Goal: Task Accomplishment & Management: Use online tool/utility

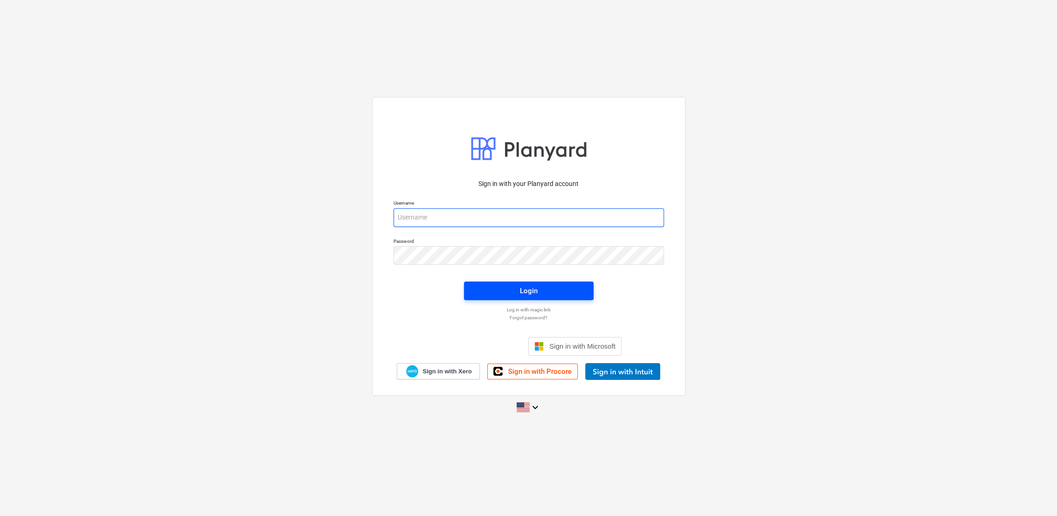
type input "[PERSON_NAME][EMAIL_ADDRESS][PERSON_NAME][DOMAIN_NAME]"
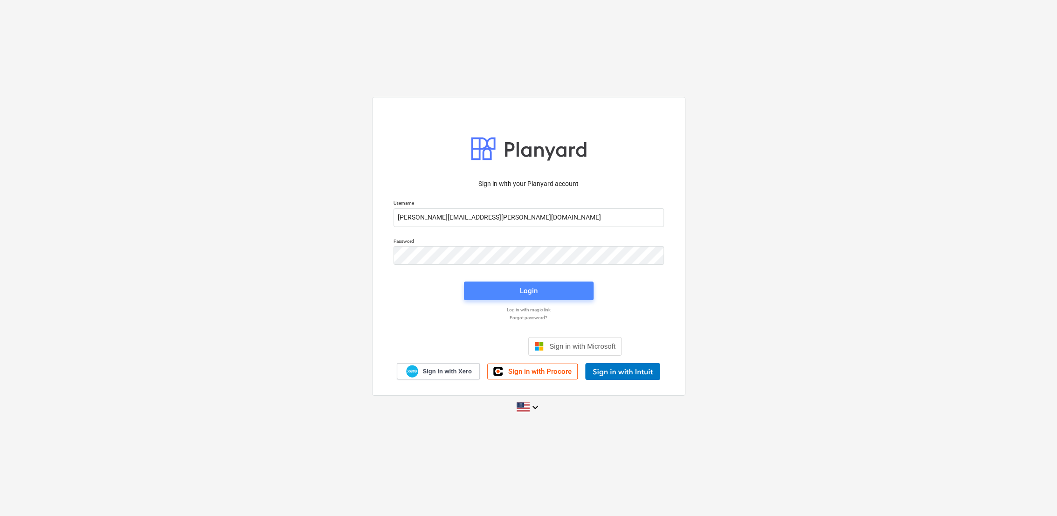
click at [530, 292] on div "Login" at bounding box center [529, 291] width 18 height 12
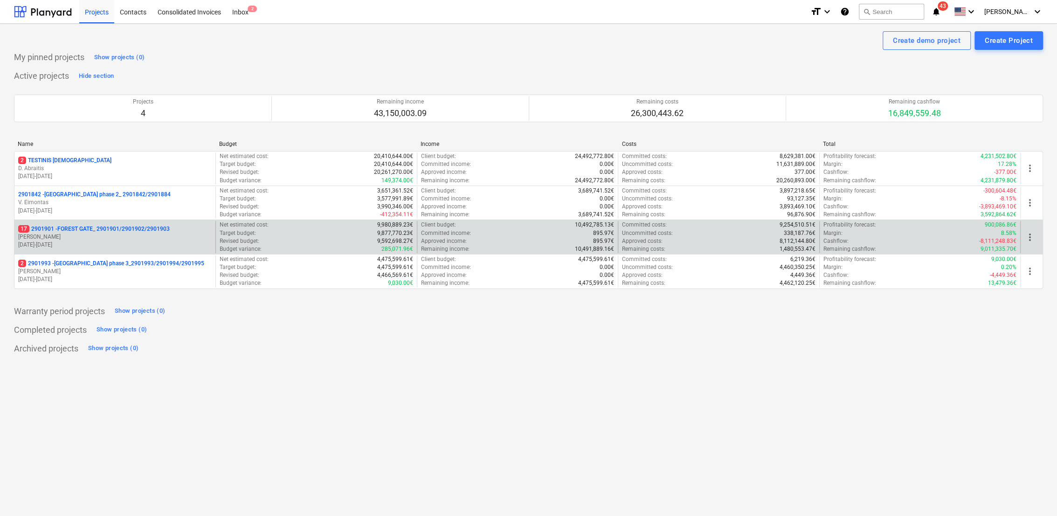
click at [109, 242] on p "[DATE] - [DATE]" at bounding box center [114, 245] width 193 height 8
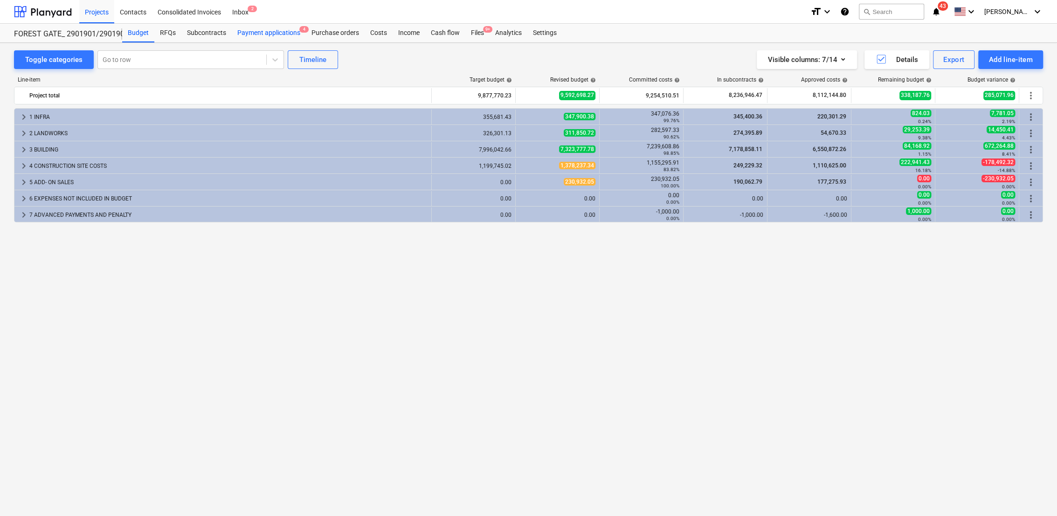
click at [291, 32] on div "Payment applications 4" at bounding box center [269, 33] width 74 height 19
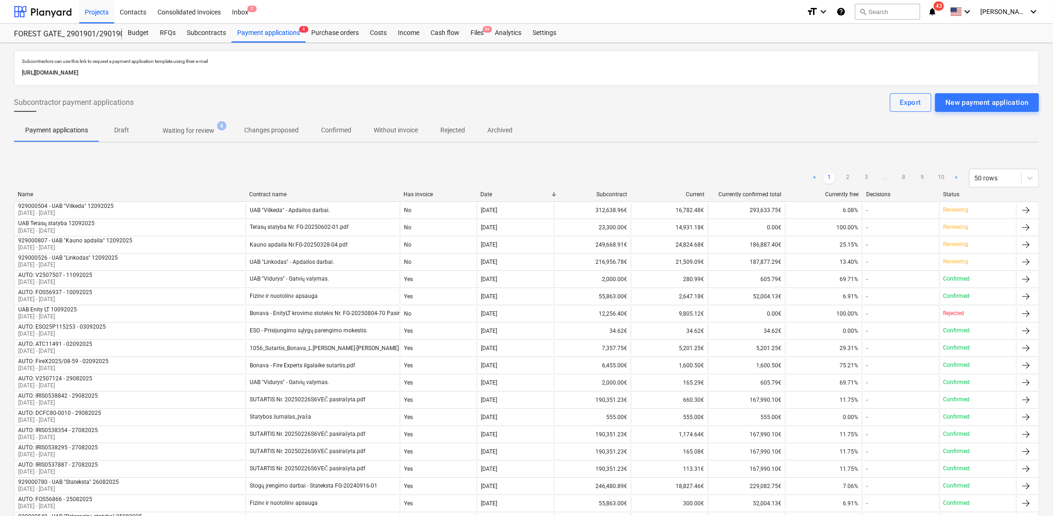
click at [195, 131] on p "Waiting for review" at bounding box center [189, 131] width 52 height 10
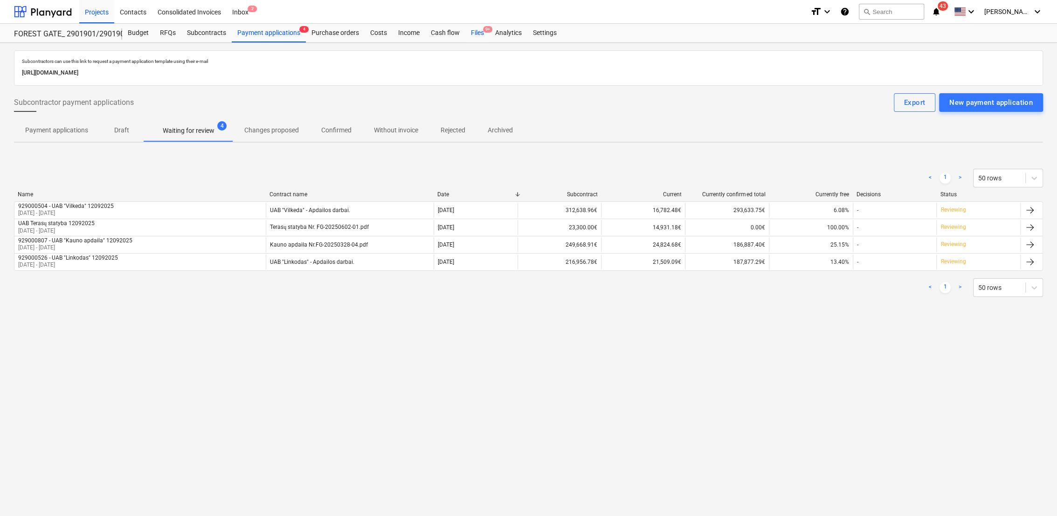
click at [480, 33] on div "Files 9+" at bounding box center [477, 33] width 24 height 19
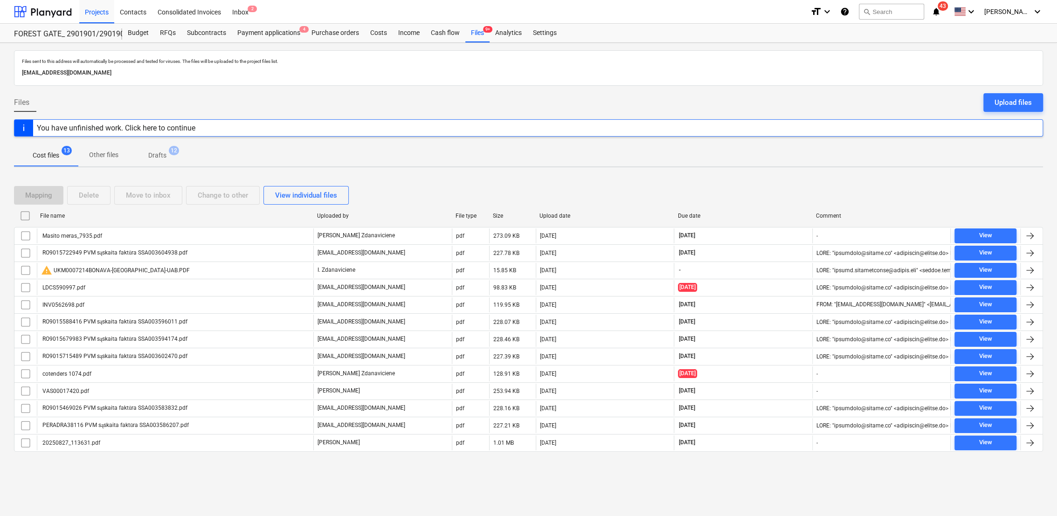
click at [157, 156] on p "Drafts" at bounding box center [157, 156] width 18 height 10
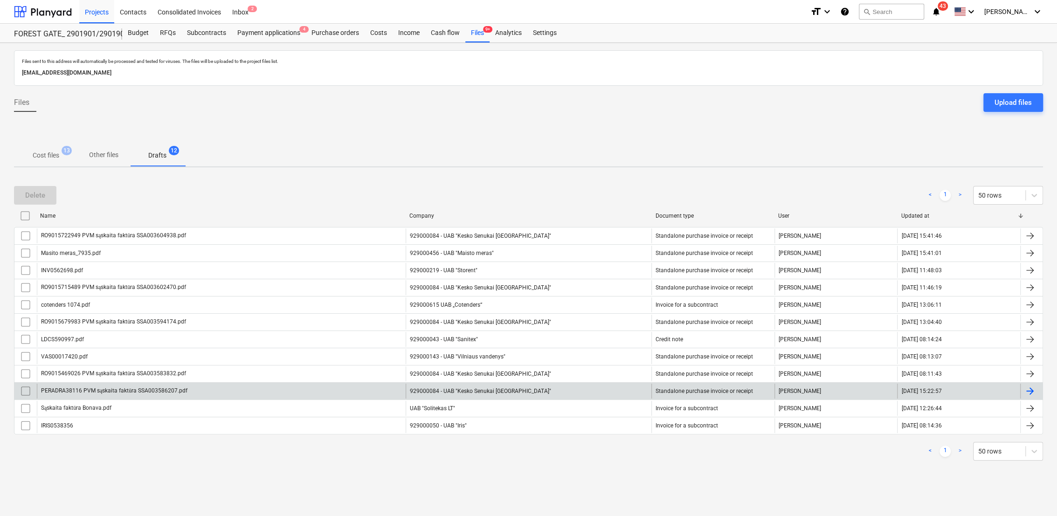
click at [1030, 390] on div at bounding box center [1029, 390] width 11 height 11
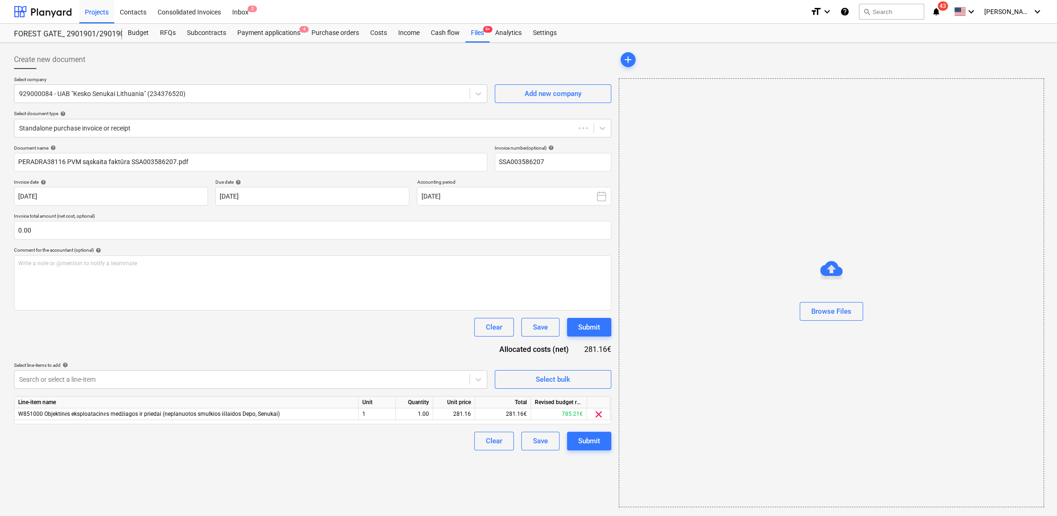
type input "SSA003586207"
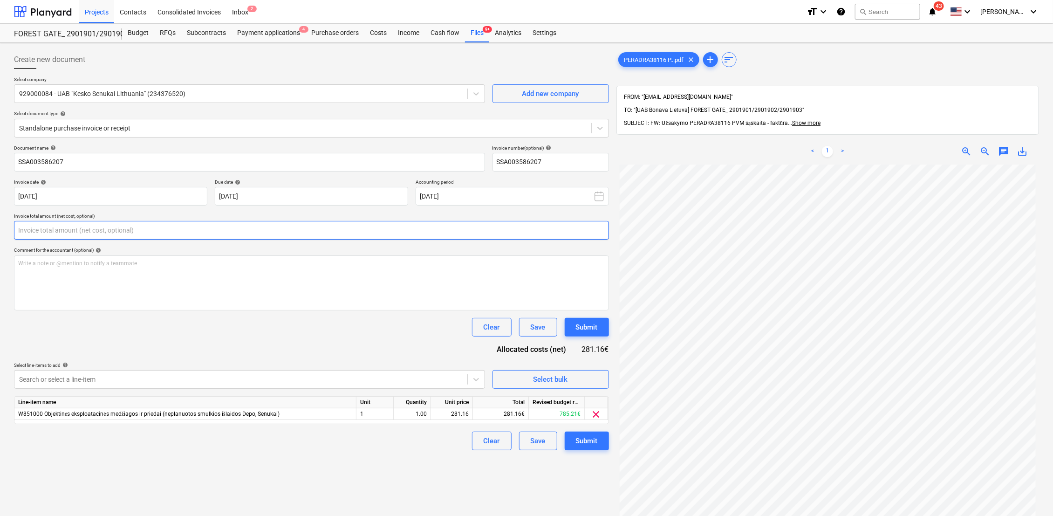
click at [65, 222] on input "text" at bounding box center [311, 230] width 595 height 19
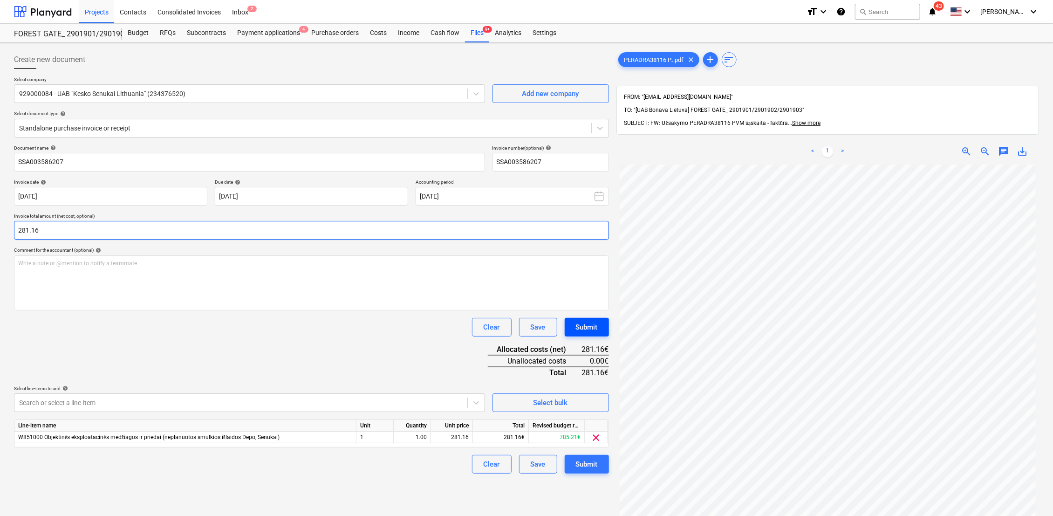
type input "281.16"
click at [586, 332] on div "Submit" at bounding box center [587, 327] width 22 height 12
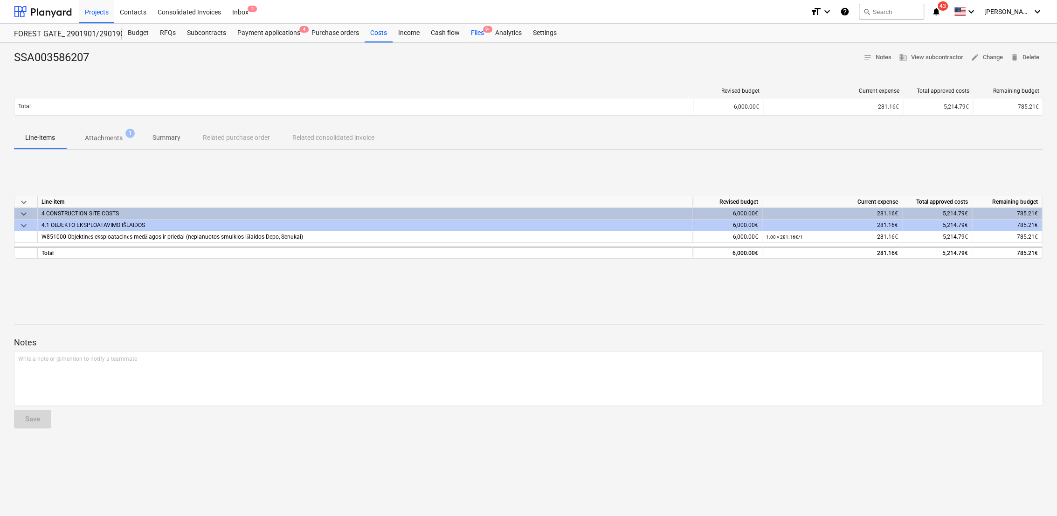
click at [470, 35] on div "Files 9+" at bounding box center [477, 33] width 24 height 19
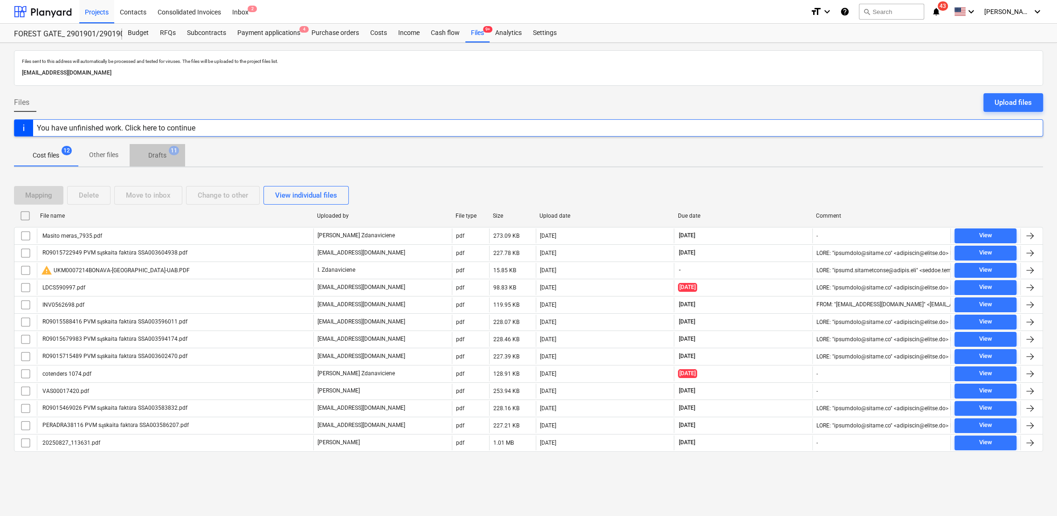
click at [159, 157] on p "Drafts" at bounding box center [157, 156] width 18 height 10
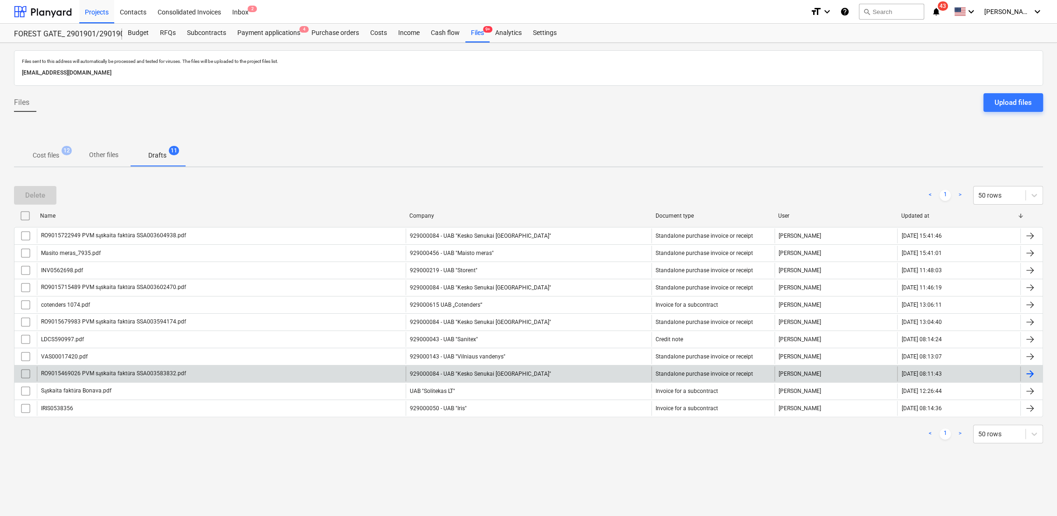
click at [1030, 376] on div at bounding box center [1029, 373] width 11 height 11
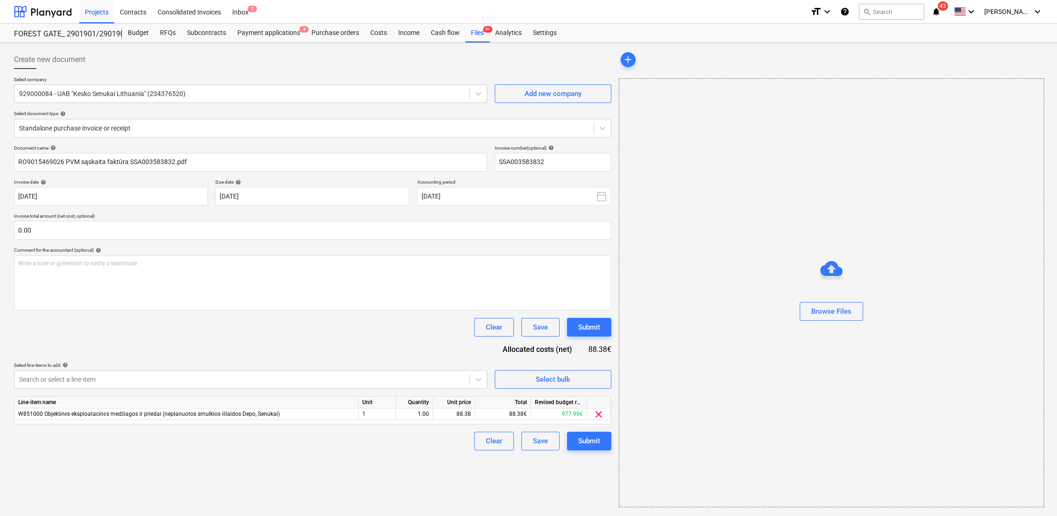
type input "SSA003583832"
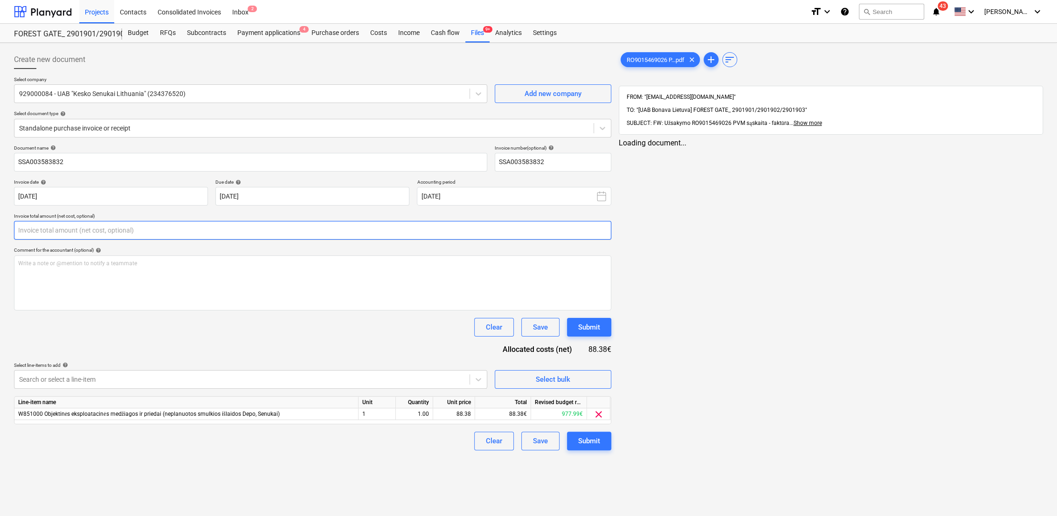
click at [135, 229] on input "text" at bounding box center [312, 230] width 597 height 19
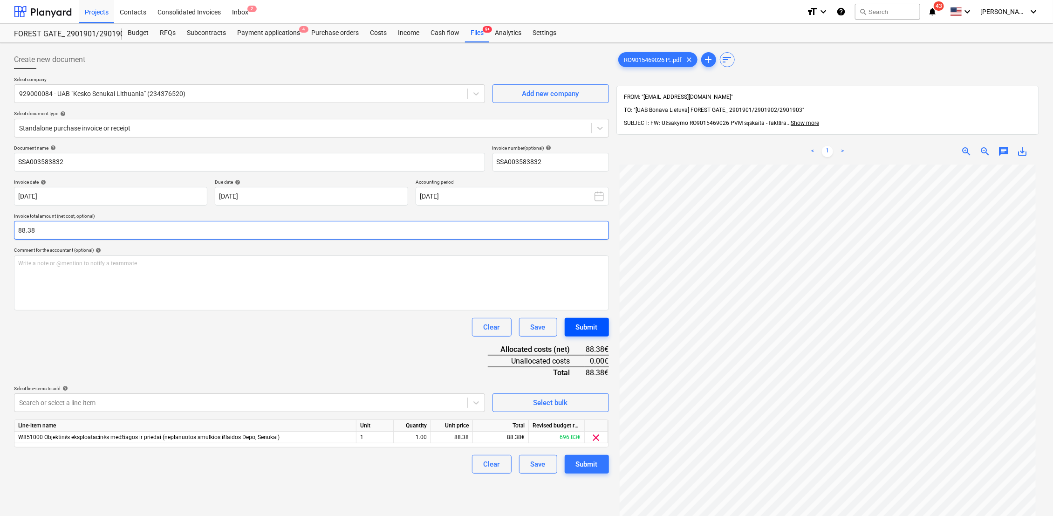
type input "88.38"
click at [589, 330] on div "Submit" at bounding box center [587, 327] width 22 height 12
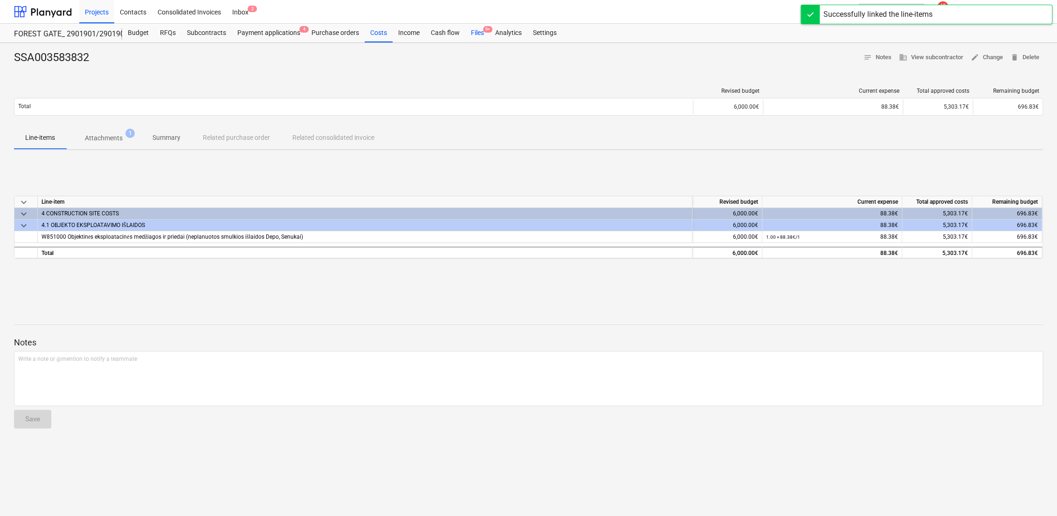
click at [475, 35] on div "Files 9+" at bounding box center [477, 33] width 24 height 19
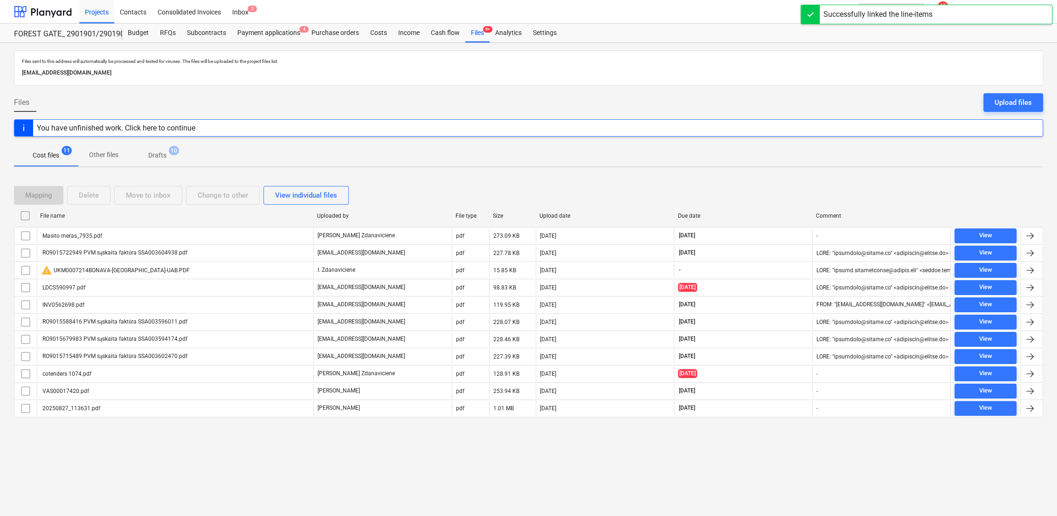
click at [162, 157] on p "Drafts" at bounding box center [157, 156] width 18 height 10
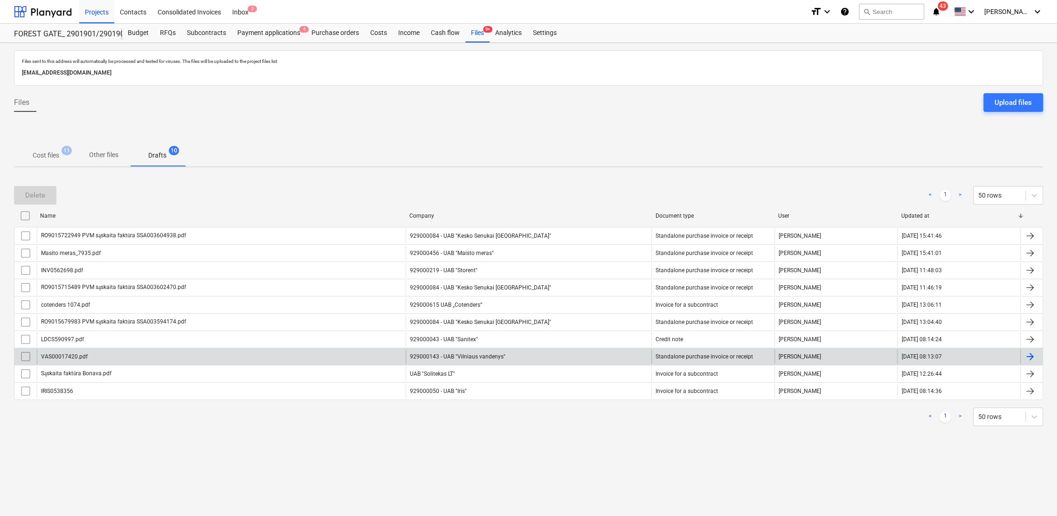
click at [1028, 353] on div at bounding box center [1029, 356] width 11 height 11
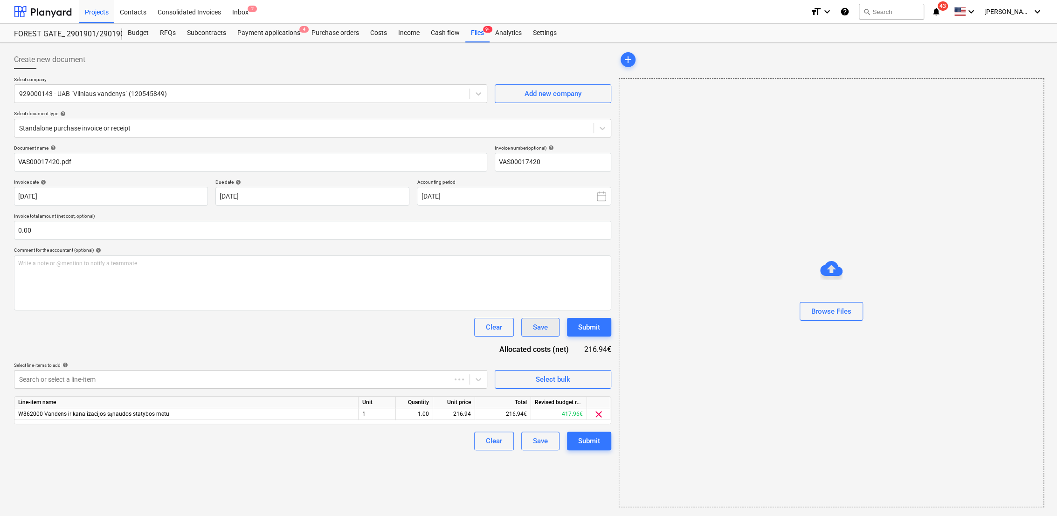
type input "VAS00017420"
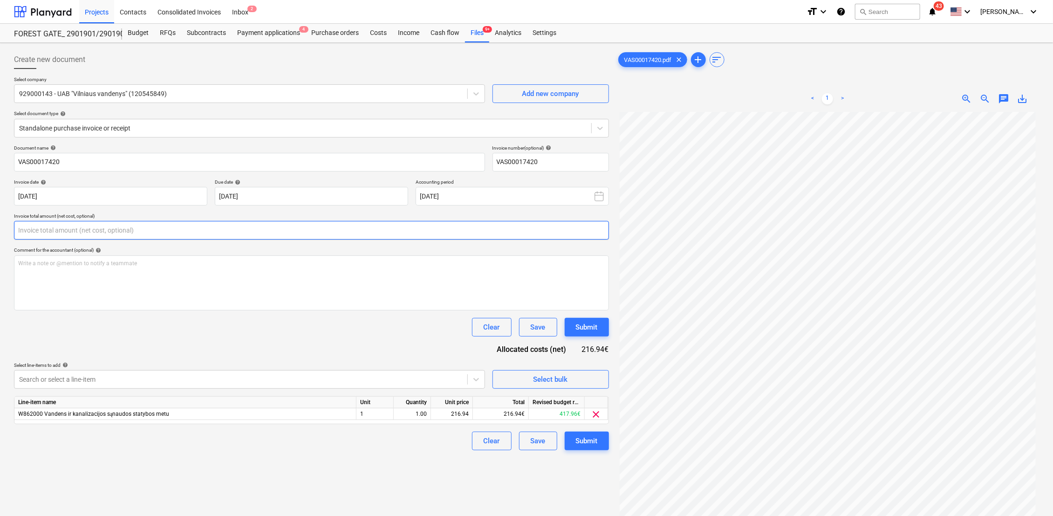
click at [149, 227] on input "text" at bounding box center [311, 230] width 595 height 19
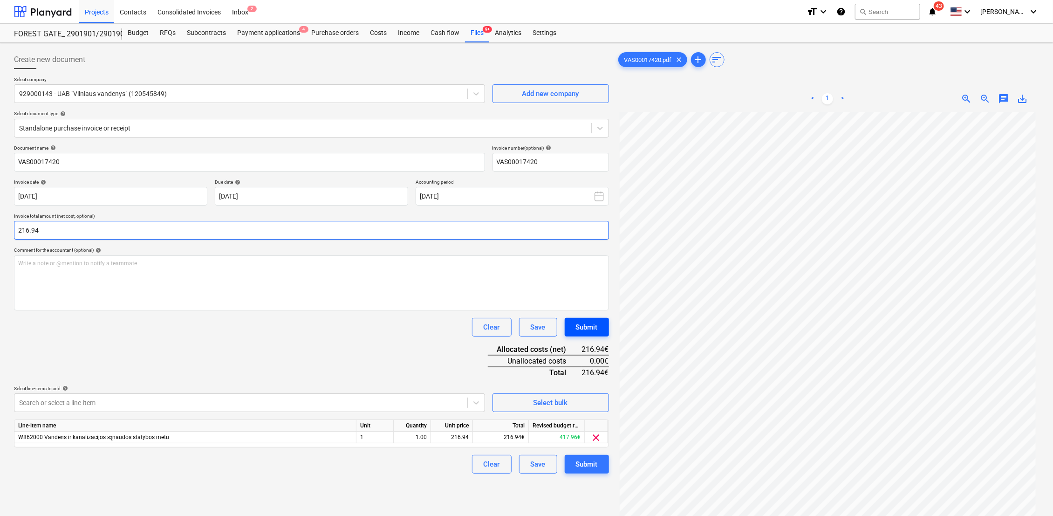
type input "216.94"
click at [589, 330] on div "Submit" at bounding box center [587, 327] width 22 height 12
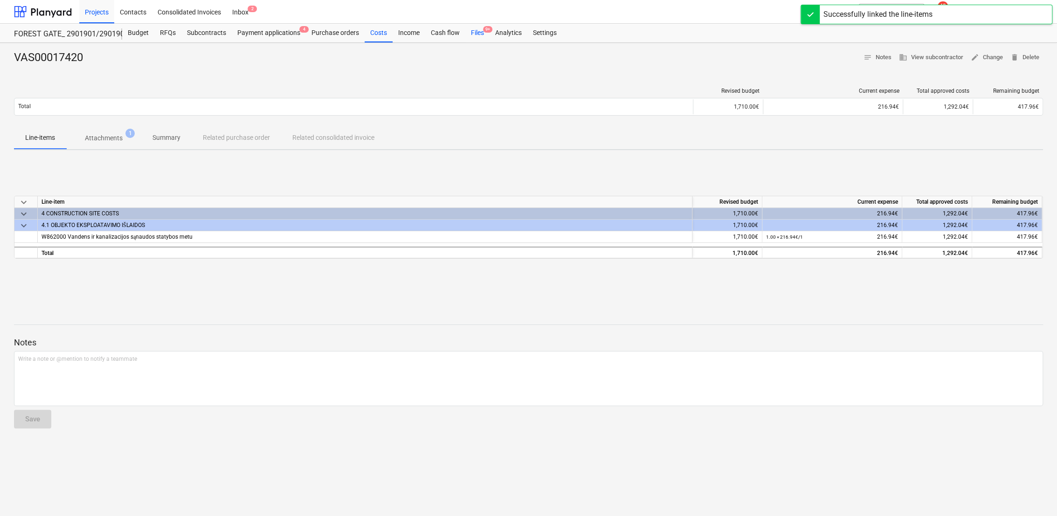
click at [471, 33] on div "Files 9+" at bounding box center [477, 33] width 24 height 19
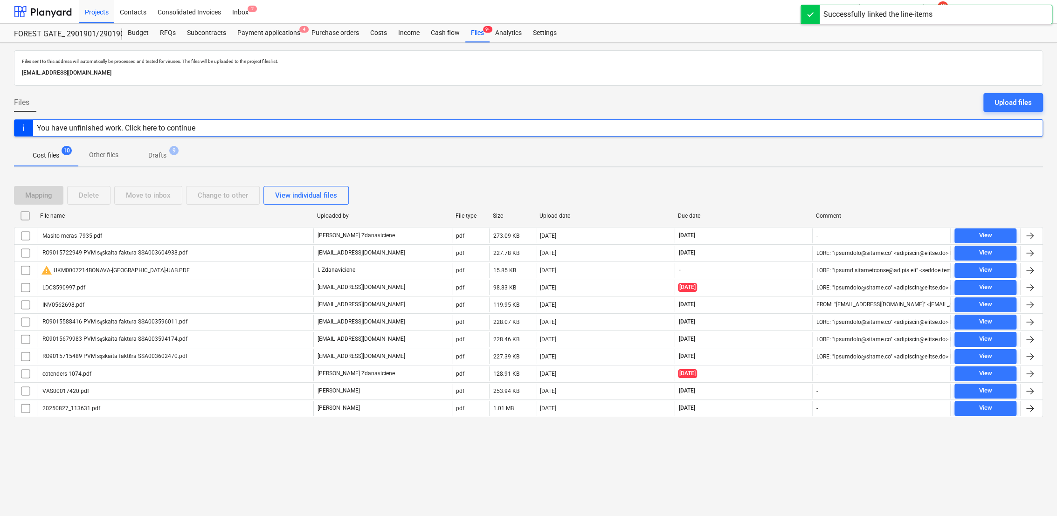
click at [157, 153] on p "Drafts" at bounding box center [157, 156] width 18 height 10
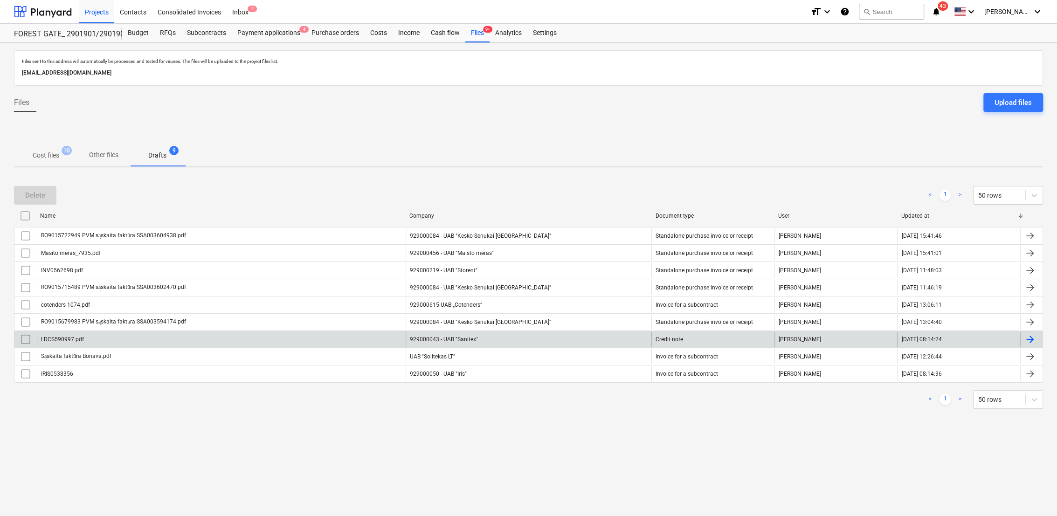
click at [1032, 336] on div at bounding box center [1029, 339] width 11 height 11
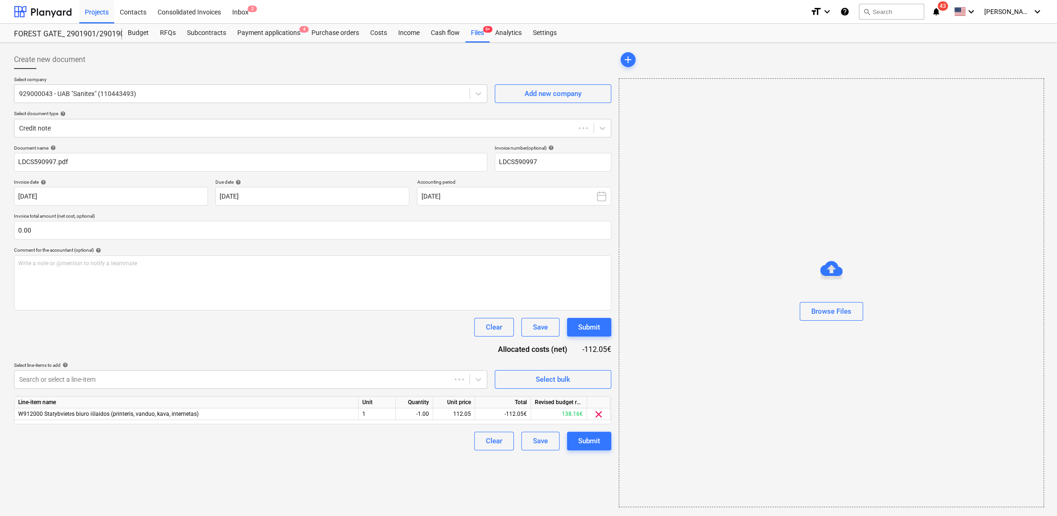
type input "LDCS590997"
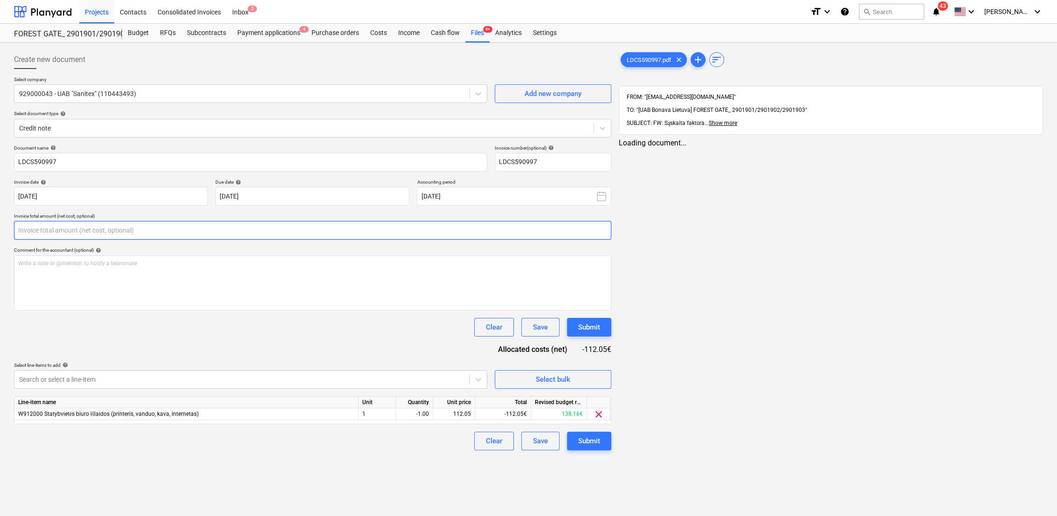
click at [48, 235] on input "text" at bounding box center [312, 230] width 597 height 19
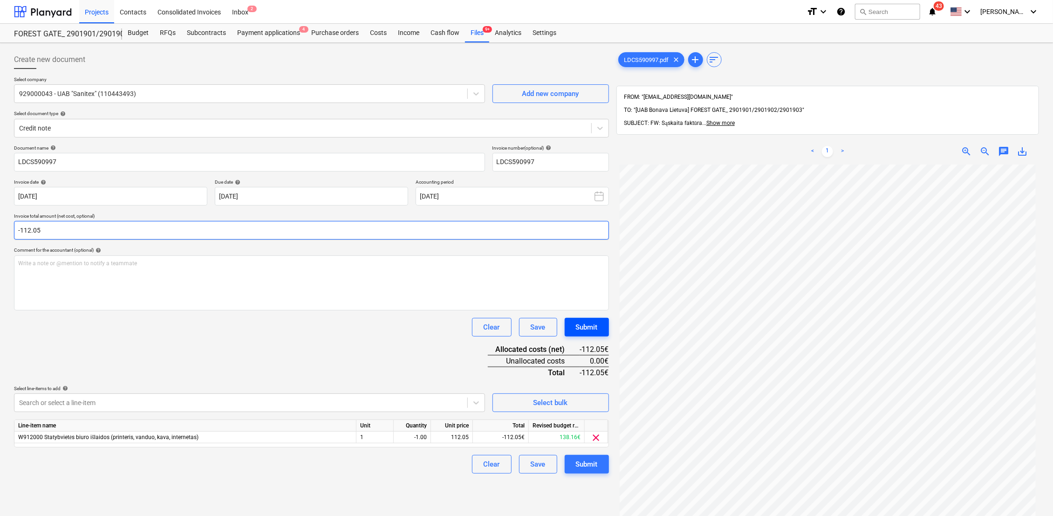
type input "-112.05"
click at [571, 324] on button "Submit" at bounding box center [587, 327] width 44 height 19
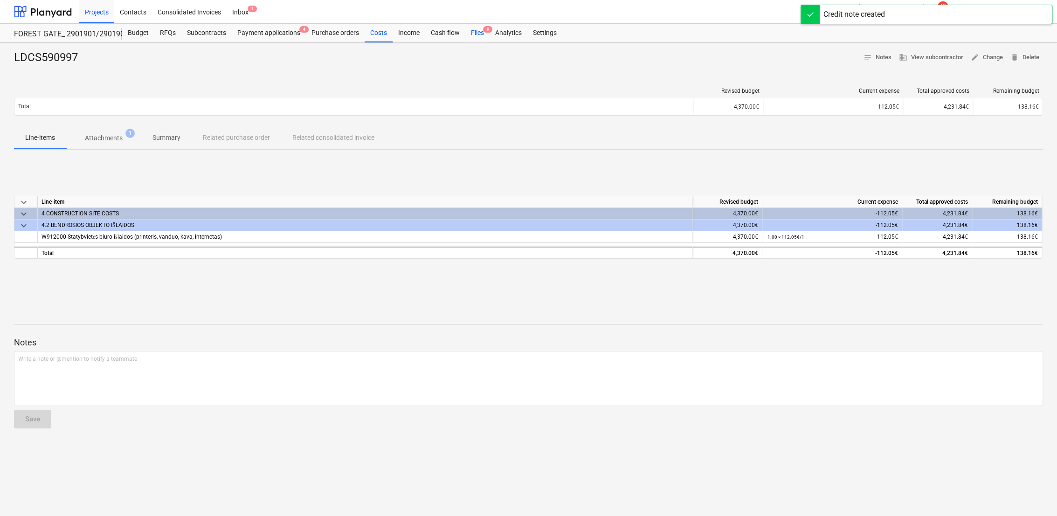
click at [475, 33] on div "Files 9" at bounding box center [477, 33] width 24 height 19
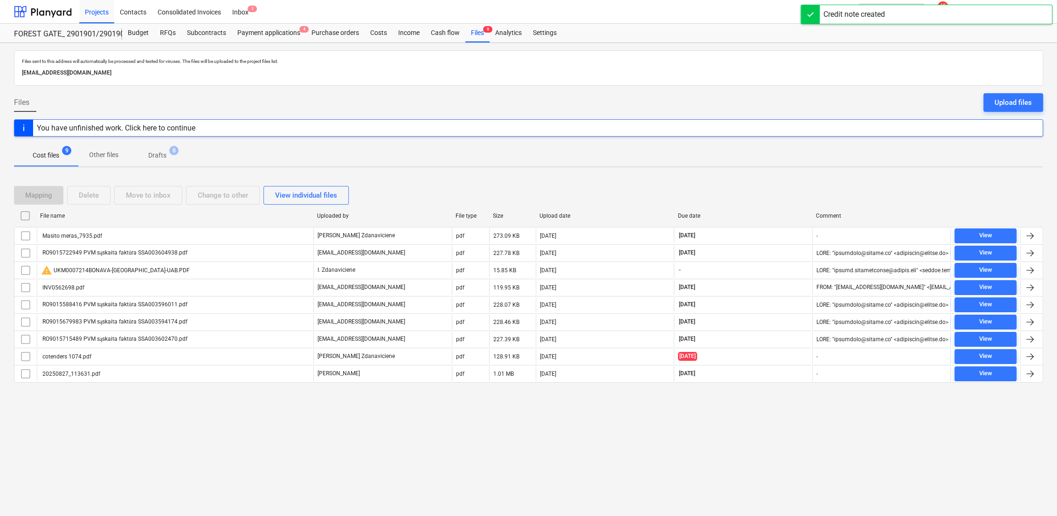
click at [151, 153] on p "Drafts" at bounding box center [157, 156] width 18 height 10
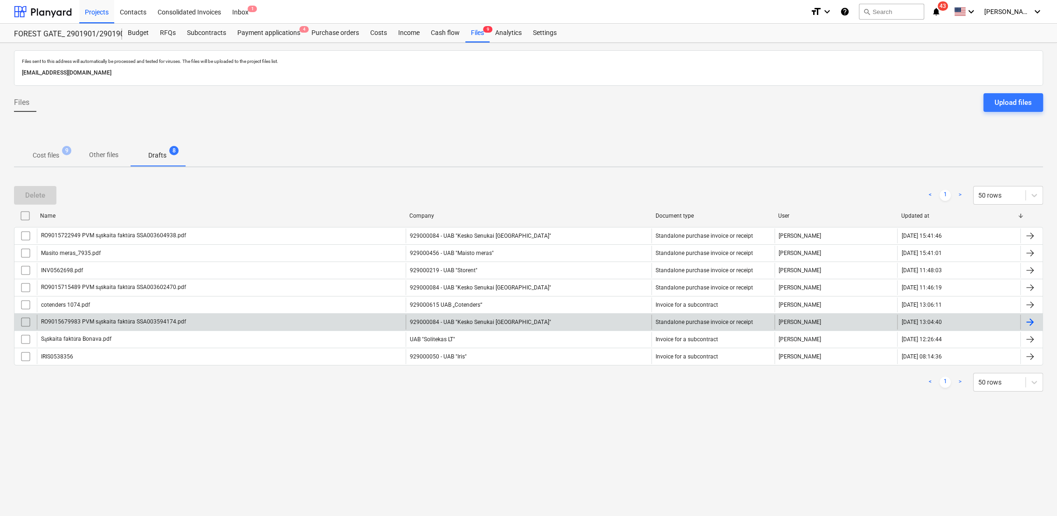
click at [1038, 320] on div at bounding box center [1031, 322] width 22 height 15
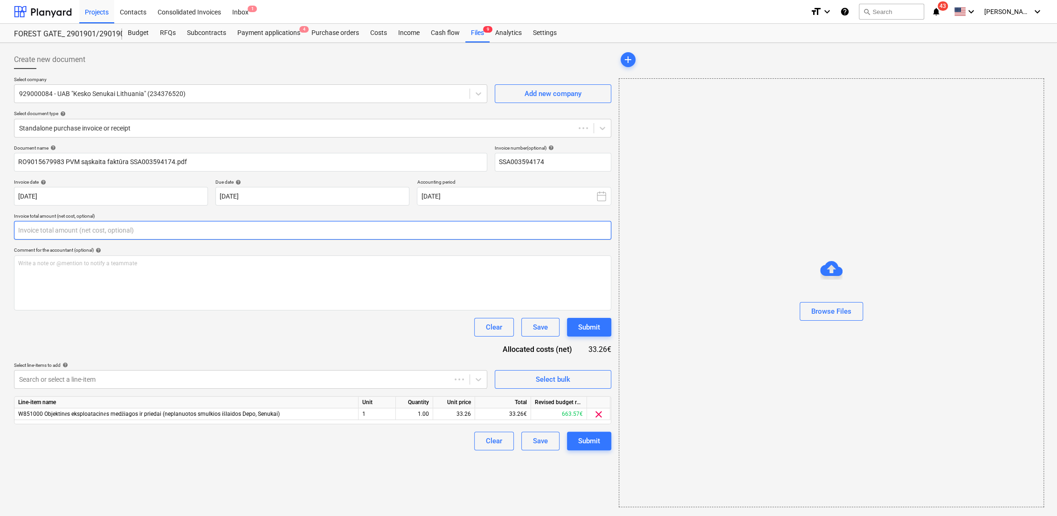
click at [75, 231] on input "text" at bounding box center [312, 230] width 597 height 19
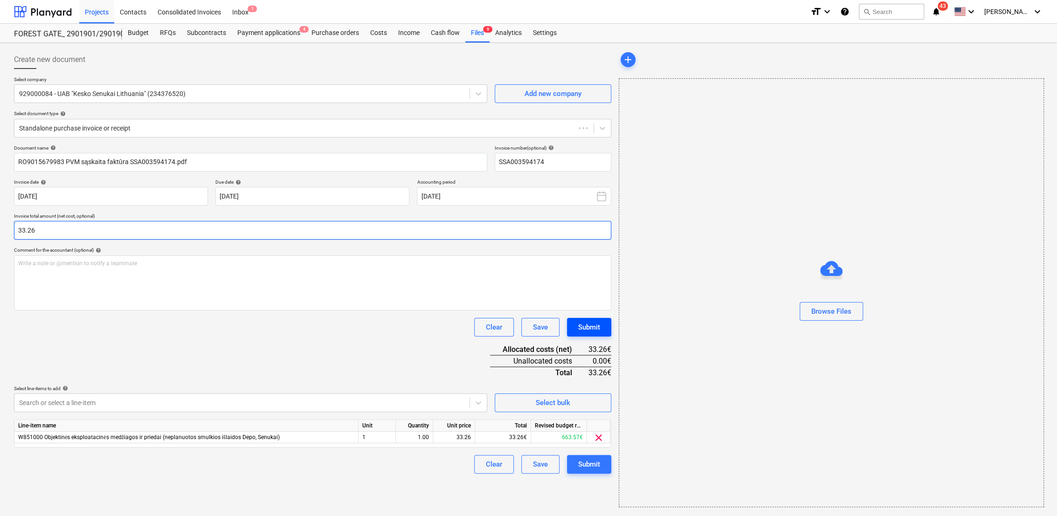
type input "33.26"
click at [582, 329] on div "Submit" at bounding box center [589, 327] width 22 height 12
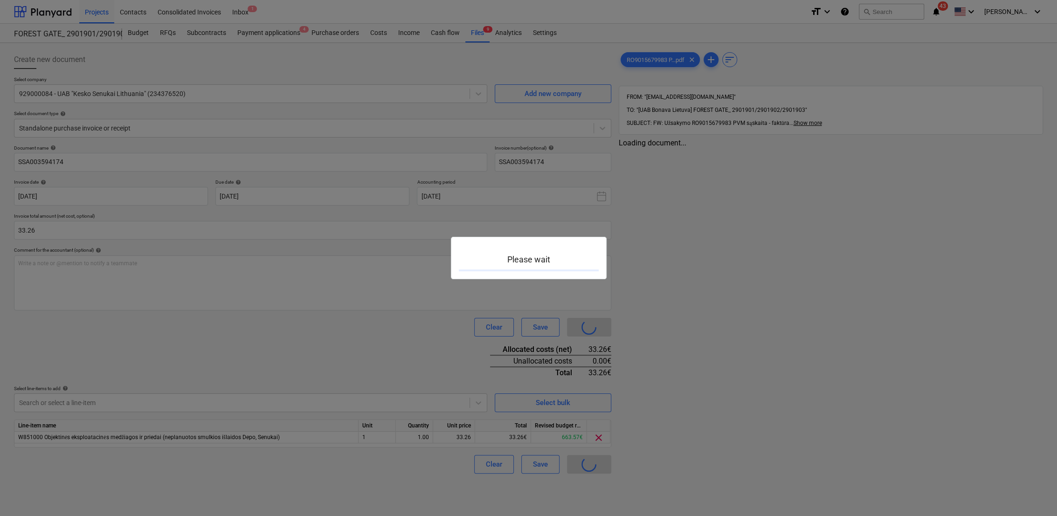
type input "SSA003594174"
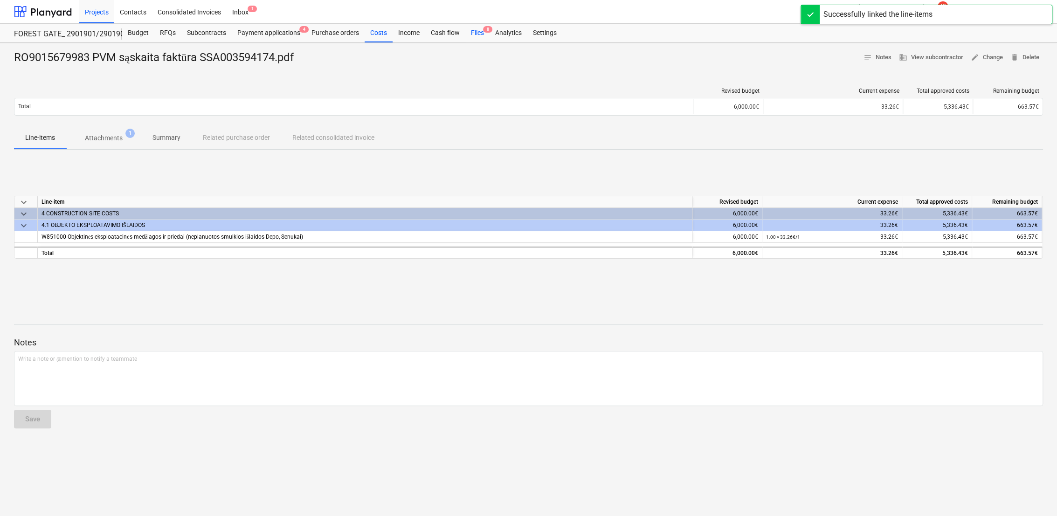
click at [475, 37] on div "Files 8" at bounding box center [477, 33] width 24 height 19
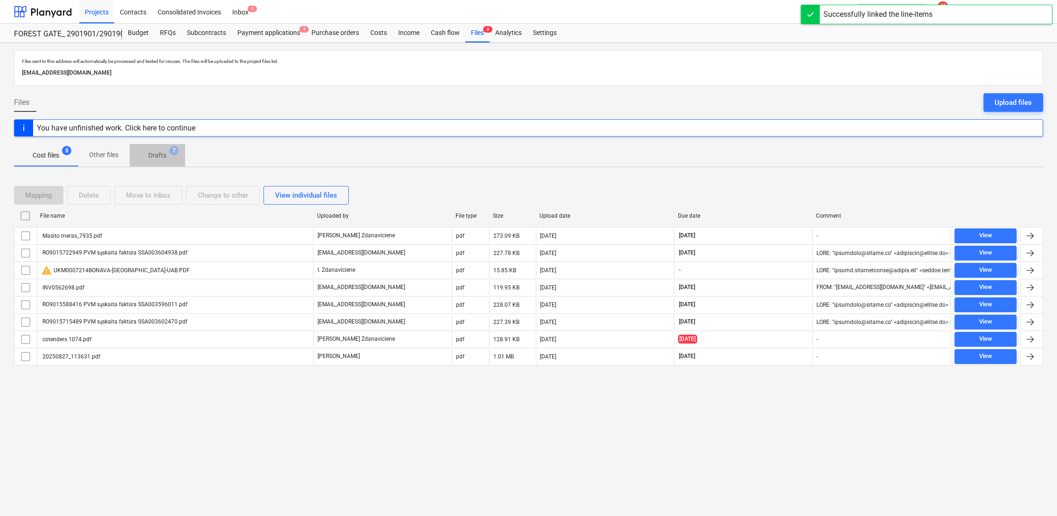
click at [158, 154] on p "Drafts" at bounding box center [157, 156] width 18 height 10
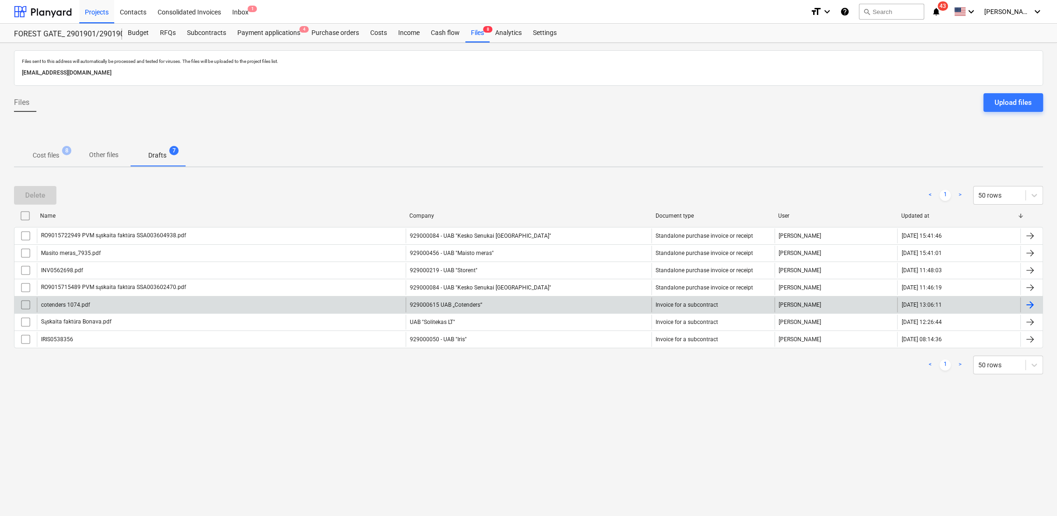
click at [1029, 305] on div at bounding box center [1029, 304] width 11 height 11
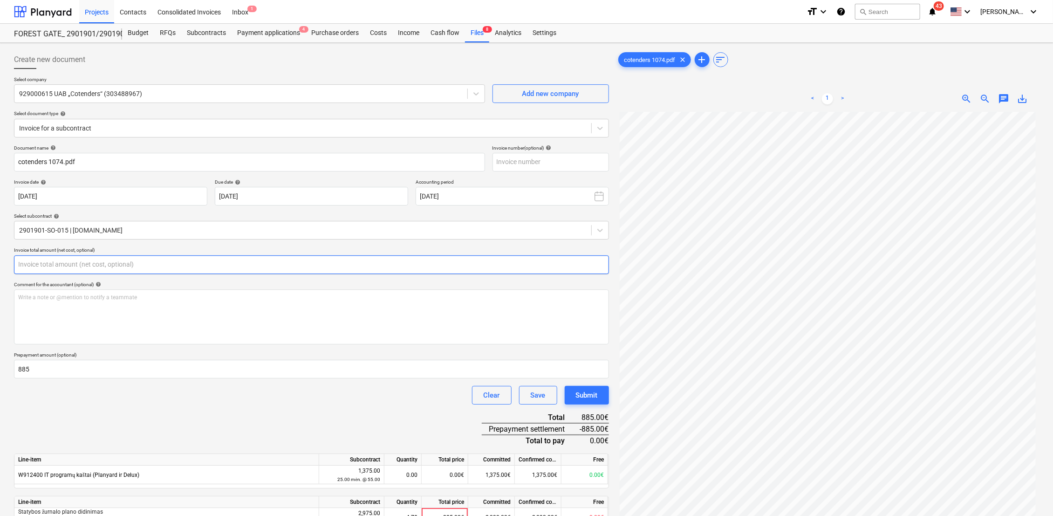
click at [110, 265] on input "text" at bounding box center [311, 264] width 595 height 19
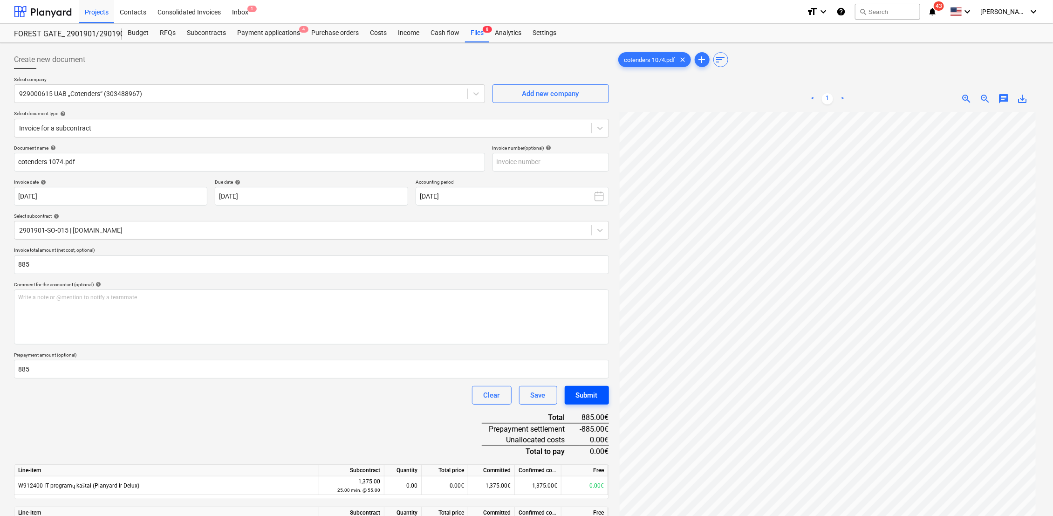
type input "885.00"
click at [593, 389] on div "Submit" at bounding box center [587, 395] width 22 height 12
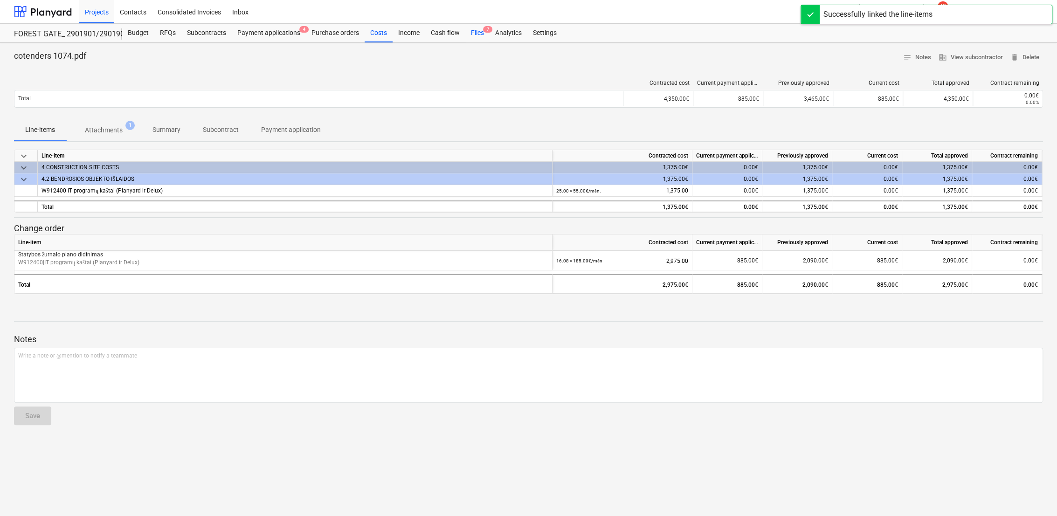
click at [479, 32] on div "Files 7" at bounding box center [477, 33] width 24 height 19
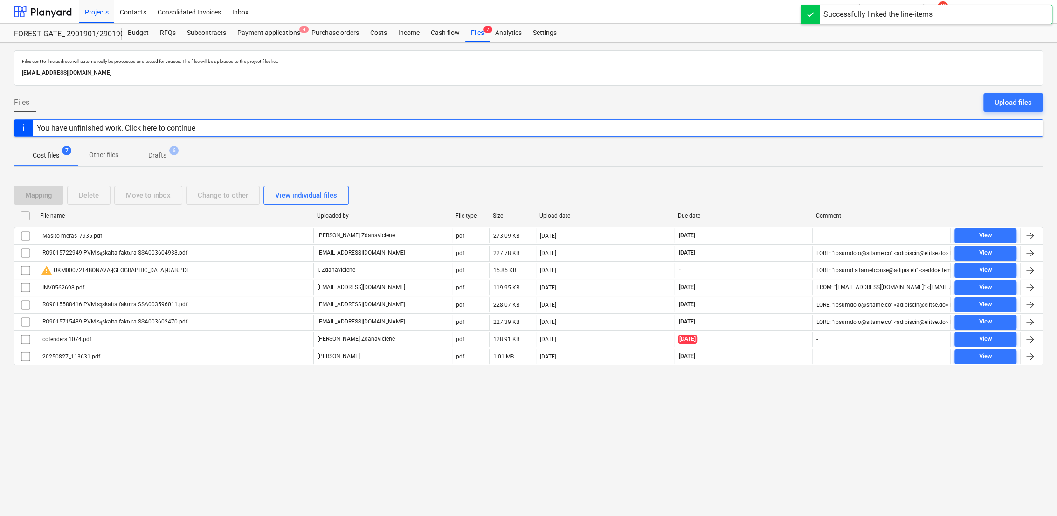
click at [157, 152] on p "Drafts" at bounding box center [157, 156] width 18 height 10
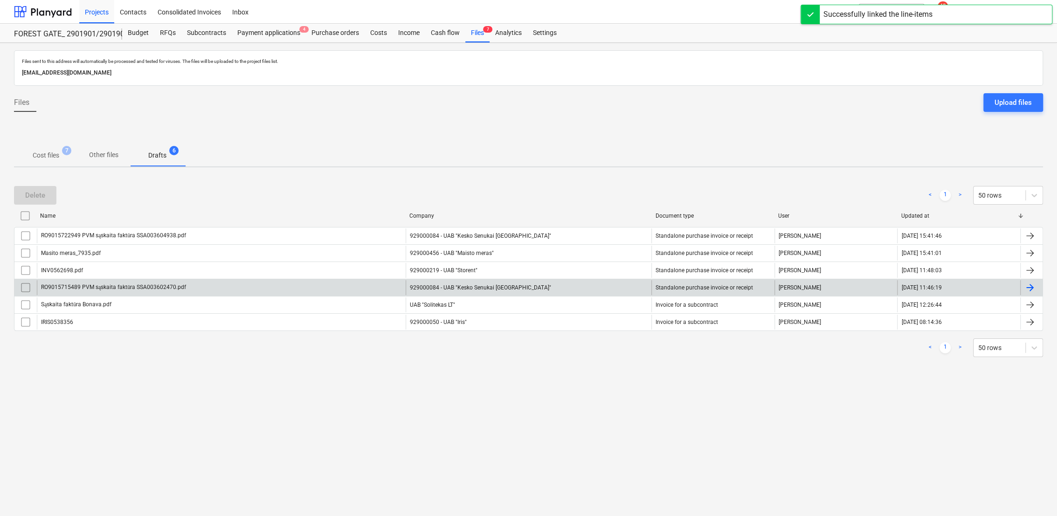
click at [1033, 285] on div at bounding box center [1029, 287] width 11 height 11
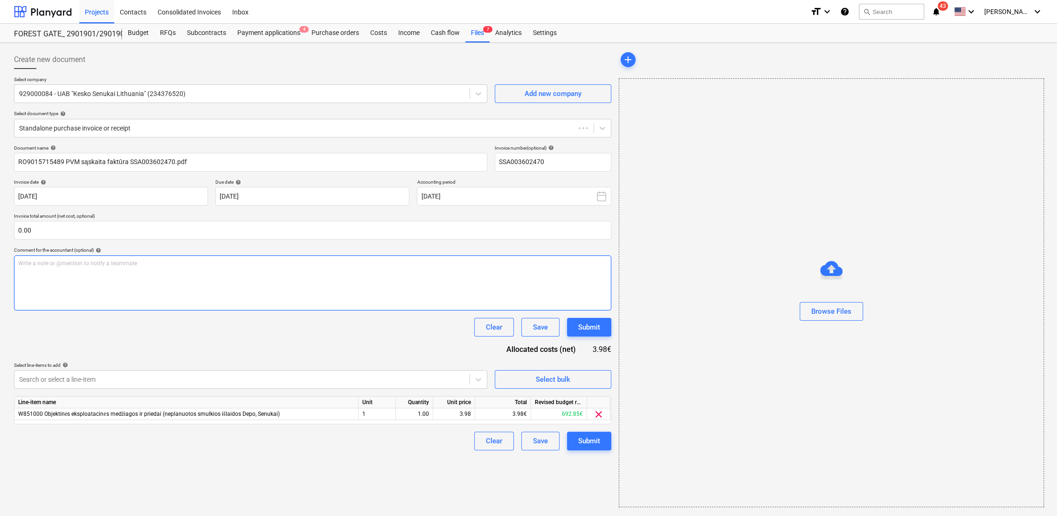
type input "SSA003602470"
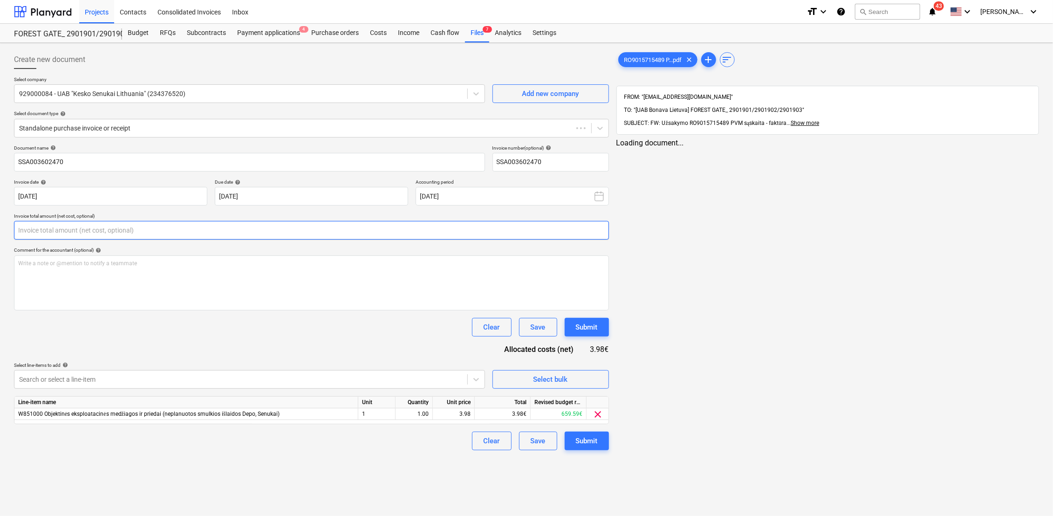
click at [89, 231] on input "text" at bounding box center [311, 230] width 595 height 19
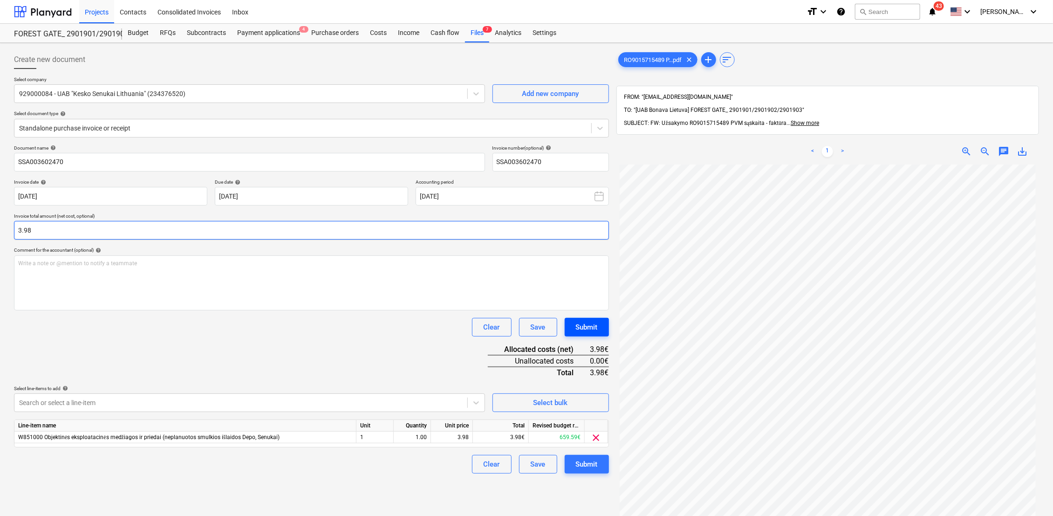
type input "3.98"
click at [596, 324] on div "Submit" at bounding box center [587, 327] width 22 height 12
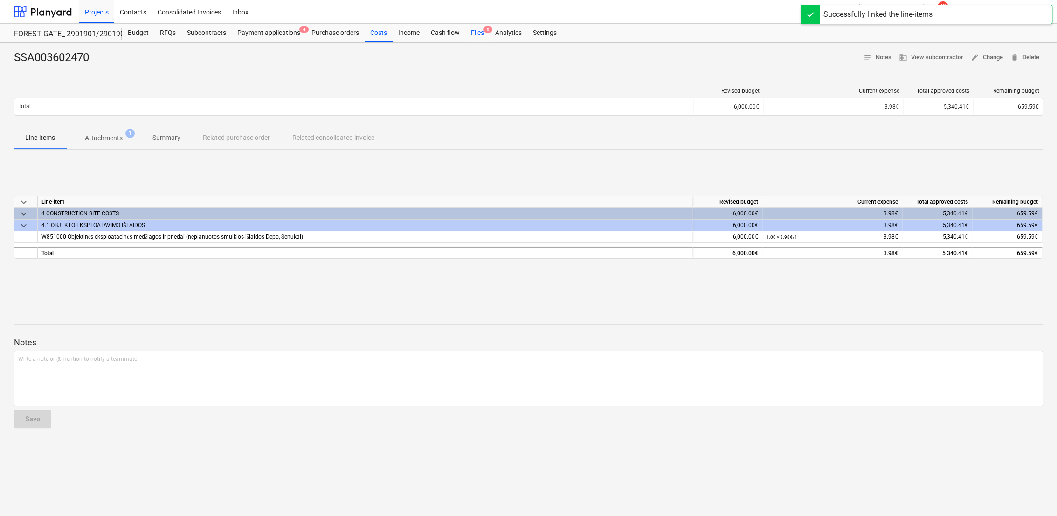
click at [475, 26] on div "Files 6" at bounding box center [477, 33] width 24 height 19
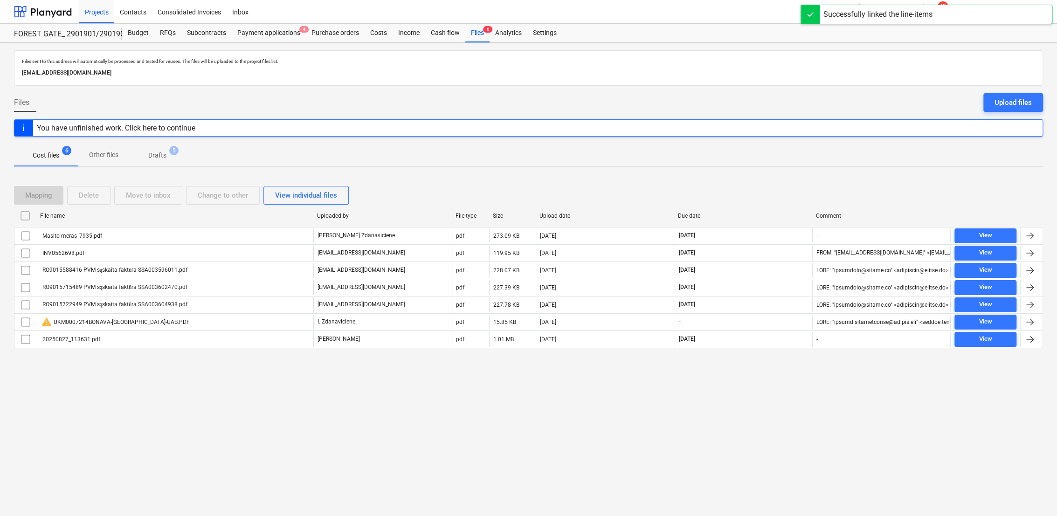
click at [159, 155] on p "Drafts" at bounding box center [157, 156] width 18 height 10
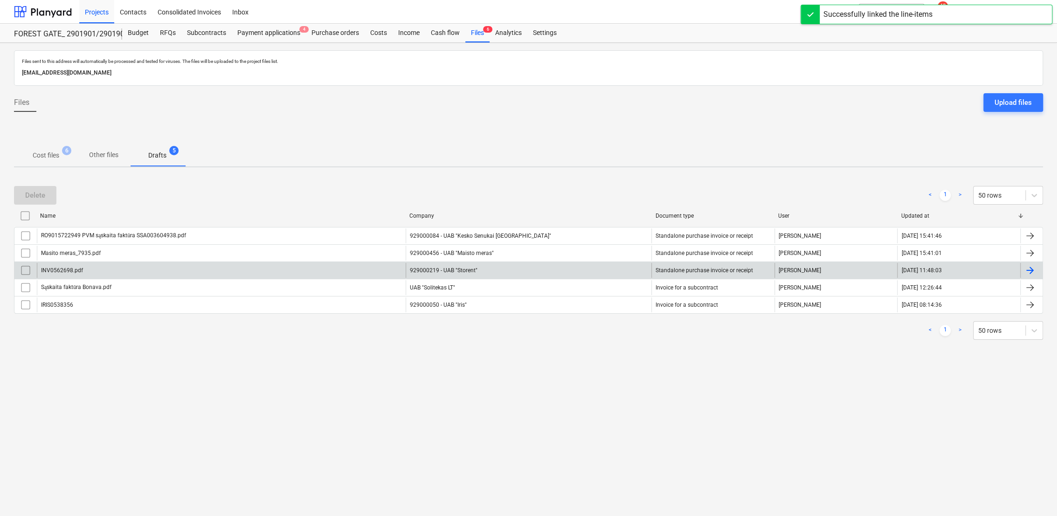
click at [1025, 267] on div at bounding box center [1029, 270] width 11 height 11
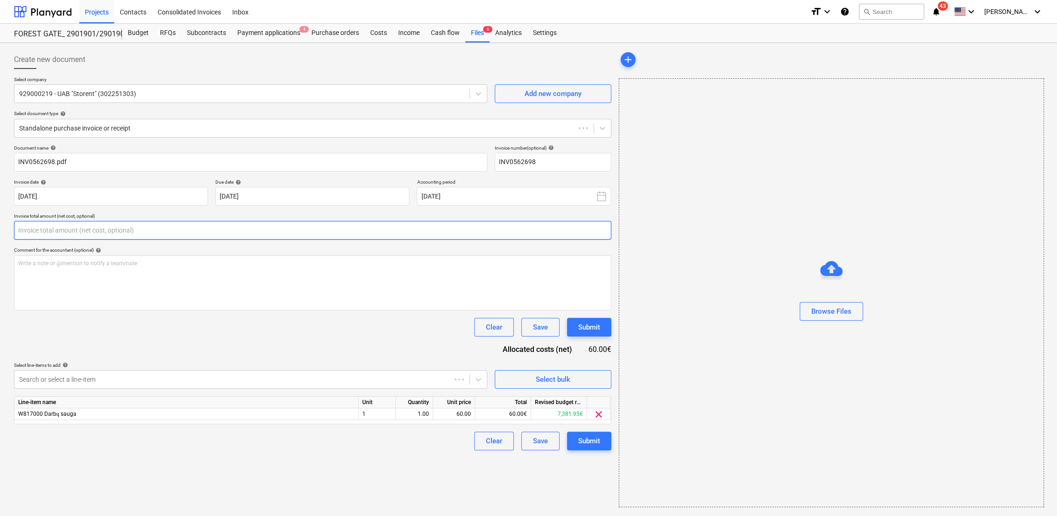
click at [110, 230] on input "text" at bounding box center [312, 230] width 597 height 19
type input "INV0562698"
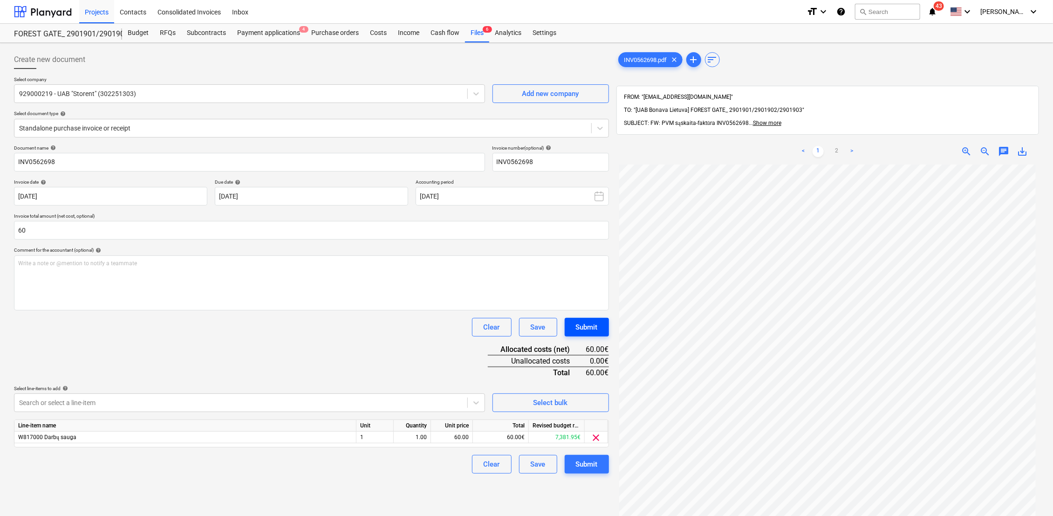
type input "60.00"
click at [588, 329] on div "Submit" at bounding box center [587, 327] width 22 height 12
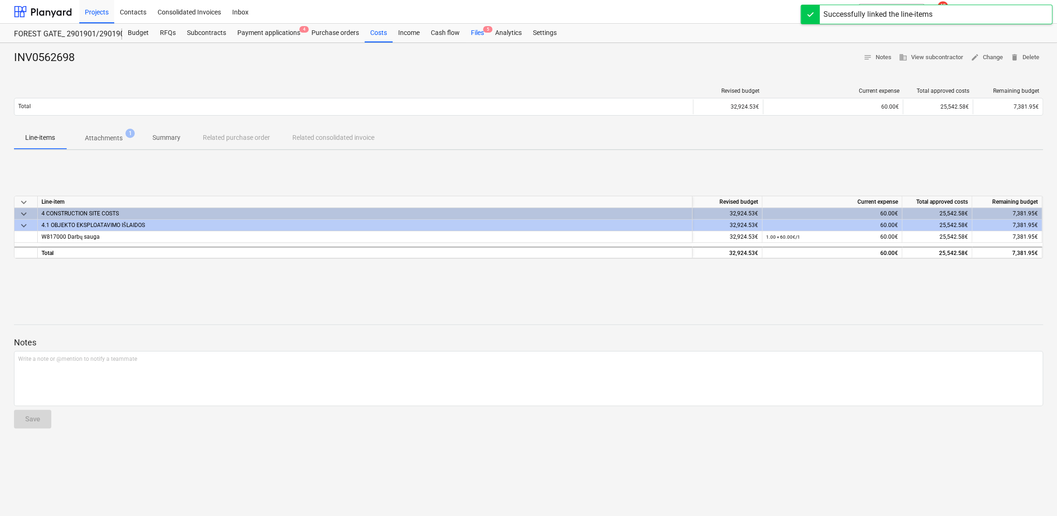
click at [483, 31] on span "5" at bounding box center [487, 29] width 9 height 7
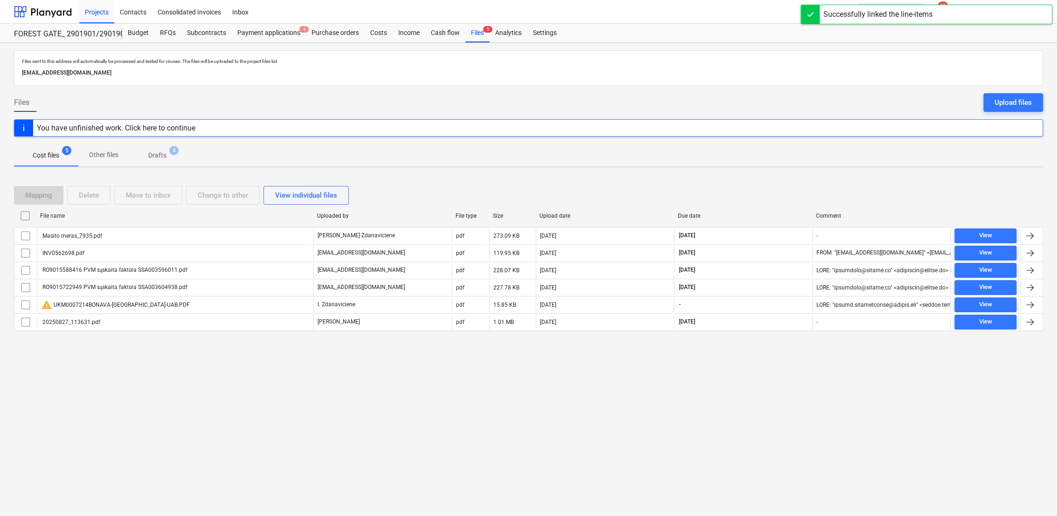
click at [153, 157] on p "Drafts" at bounding box center [157, 156] width 18 height 10
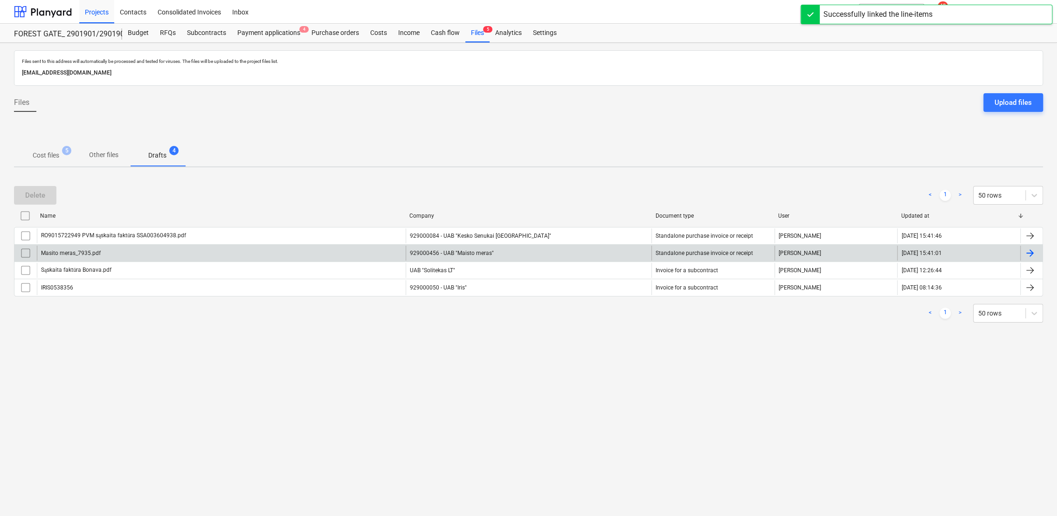
click at [1029, 250] on div at bounding box center [1029, 253] width 11 height 11
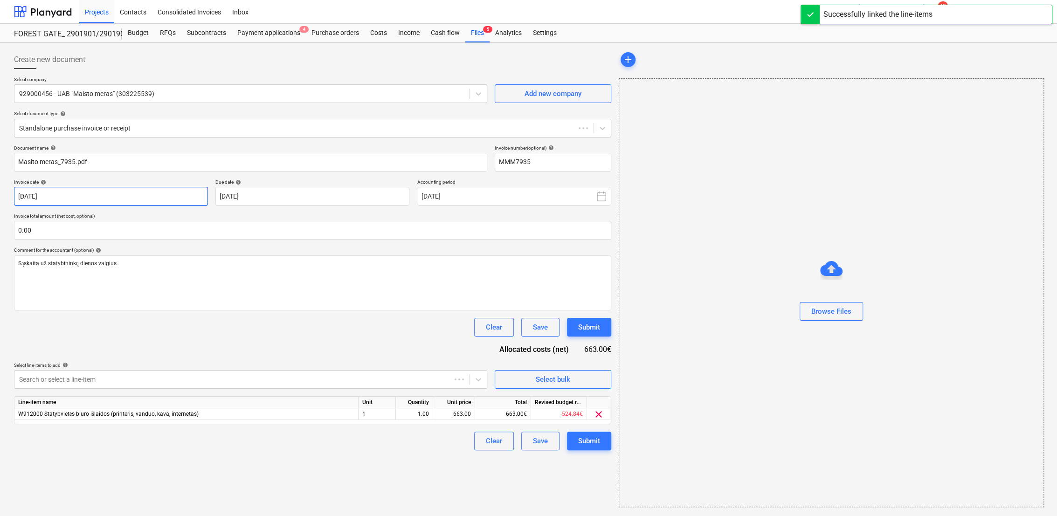
type input "MMM7935"
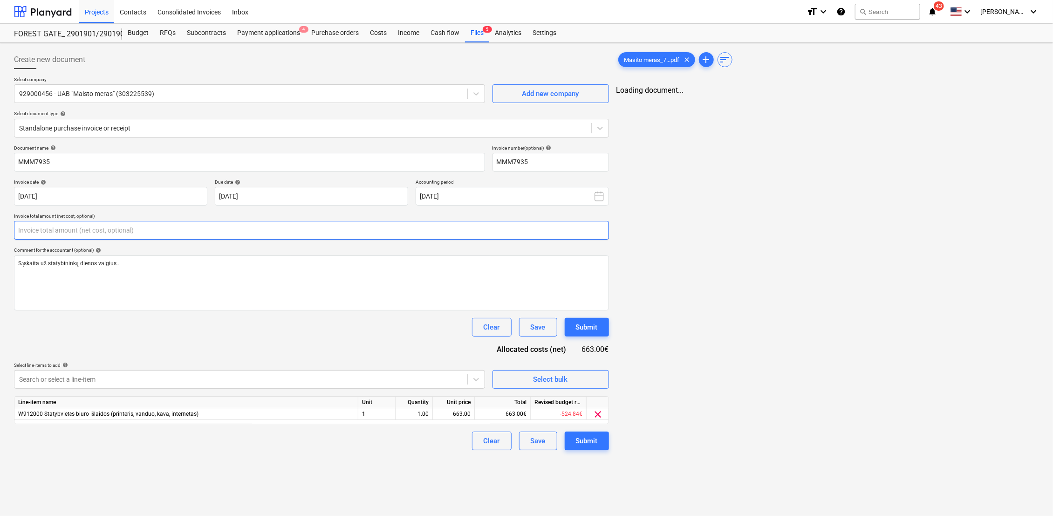
click at [111, 236] on input "text" at bounding box center [311, 230] width 595 height 19
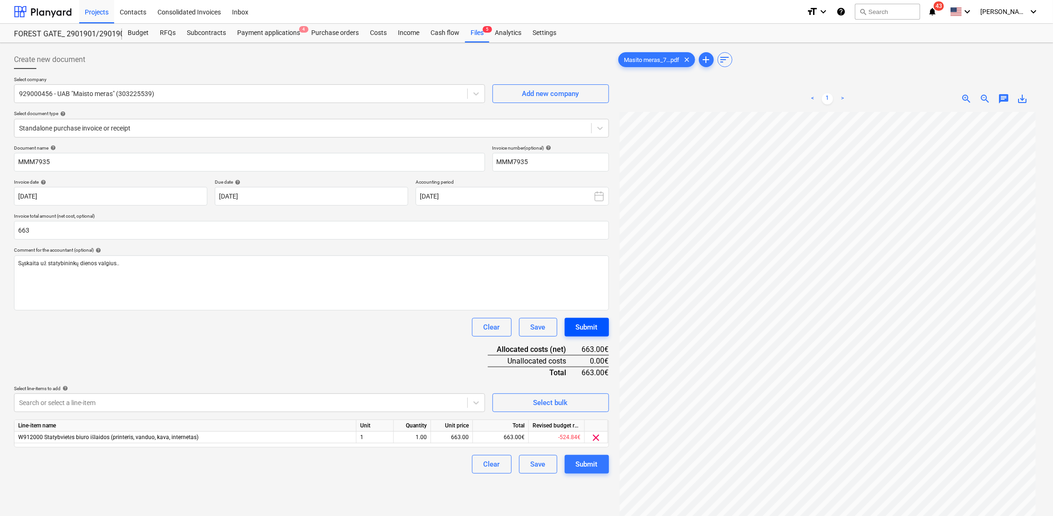
type input "663.00"
click at [594, 327] on div "Submit" at bounding box center [587, 327] width 22 height 12
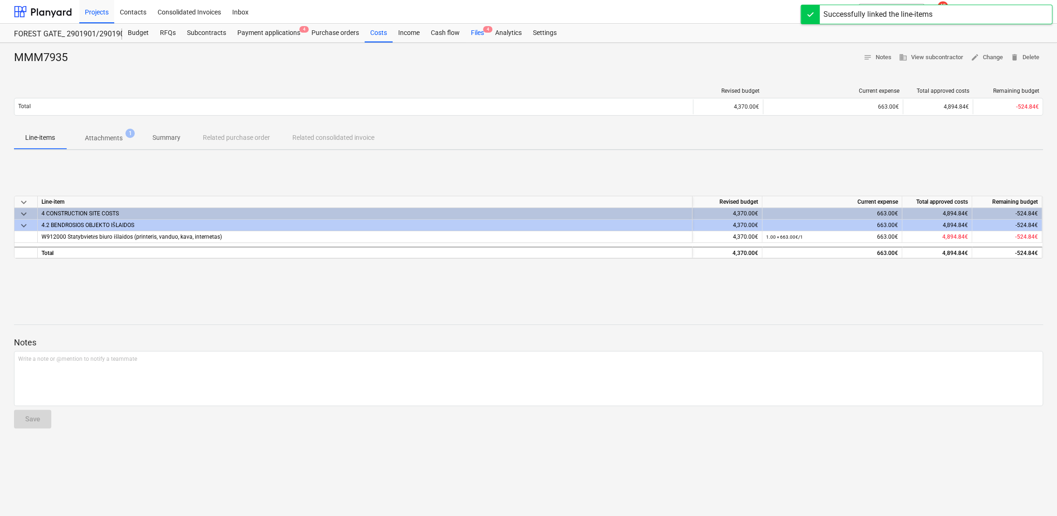
click at [481, 34] on div "Files 4" at bounding box center [477, 33] width 24 height 19
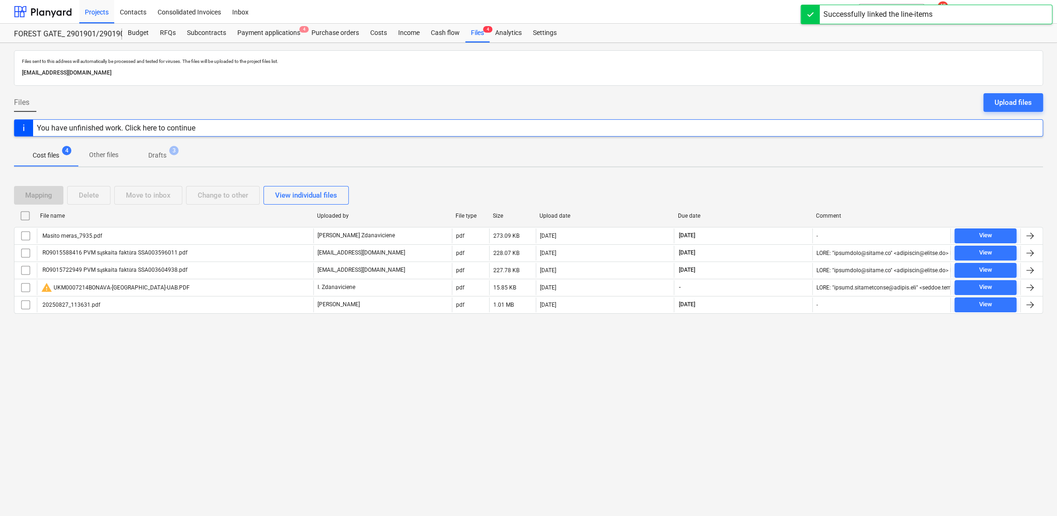
click at [155, 154] on p "Drafts" at bounding box center [157, 156] width 18 height 10
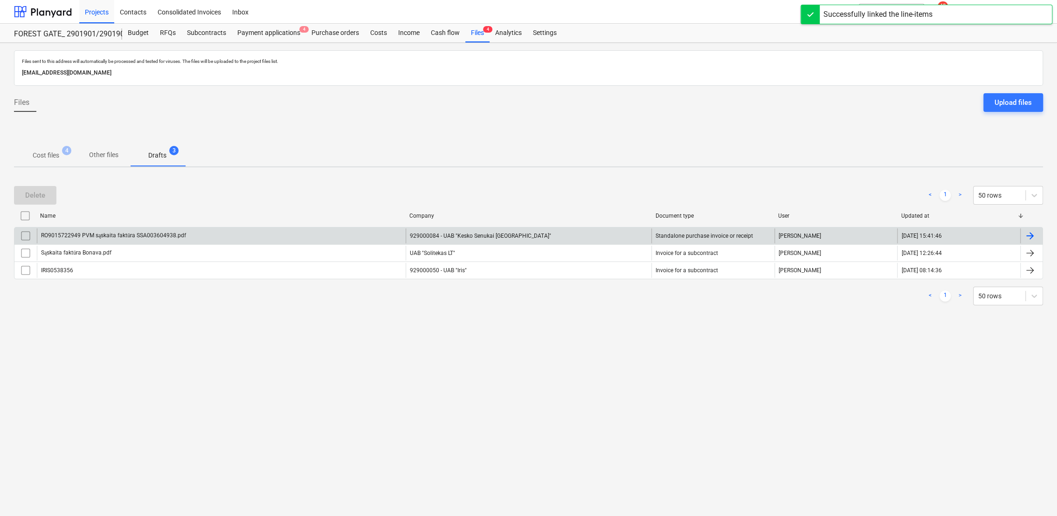
click at [1029, 233] on div at bounding box center [1029, 235] width 11 height 11
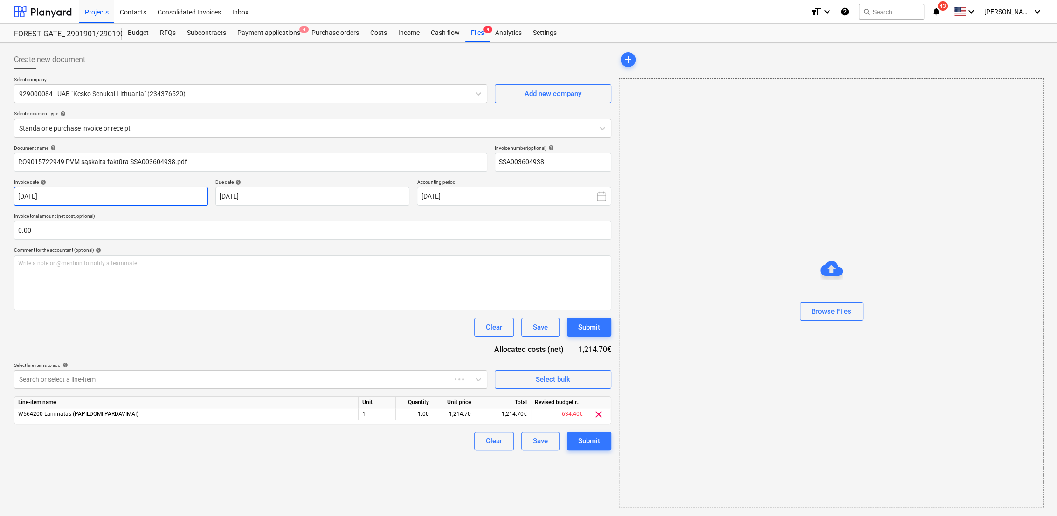
type input "SSA003604938"
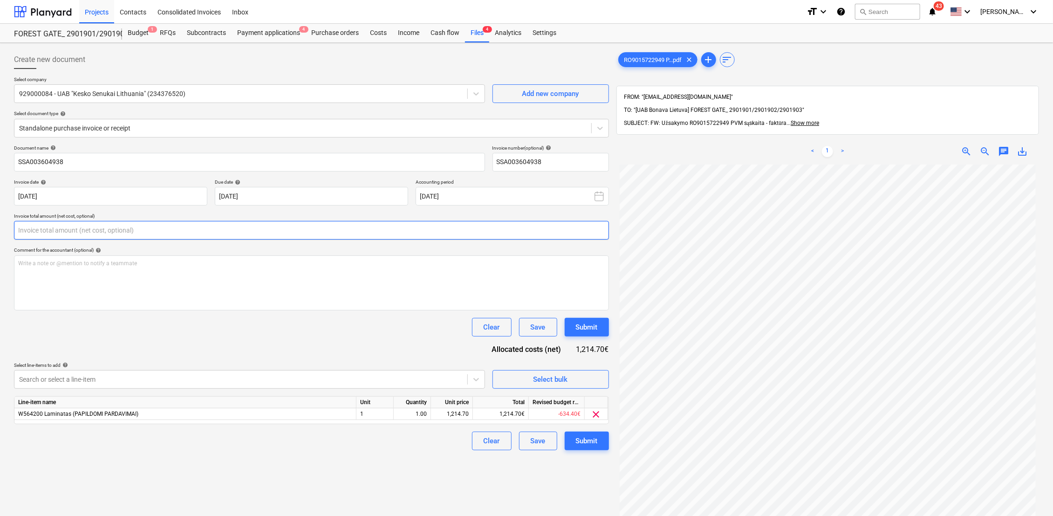
click at [48, 227] on input "text" at bounding box center [311, 230] width 595 height 19
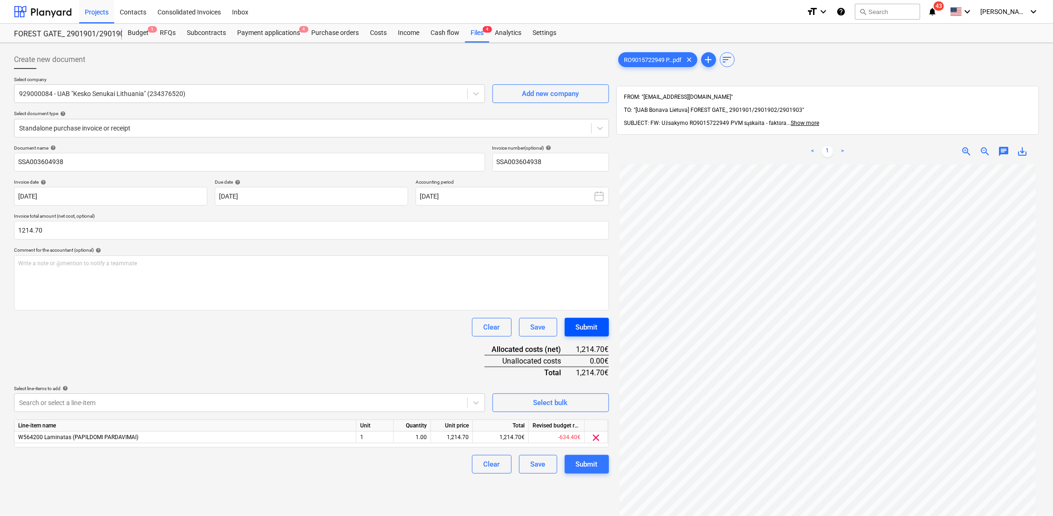
type input "1,214.70"
click at [581, 326] on div "Submit" at bounding box center [587, 327] width 22 height 12
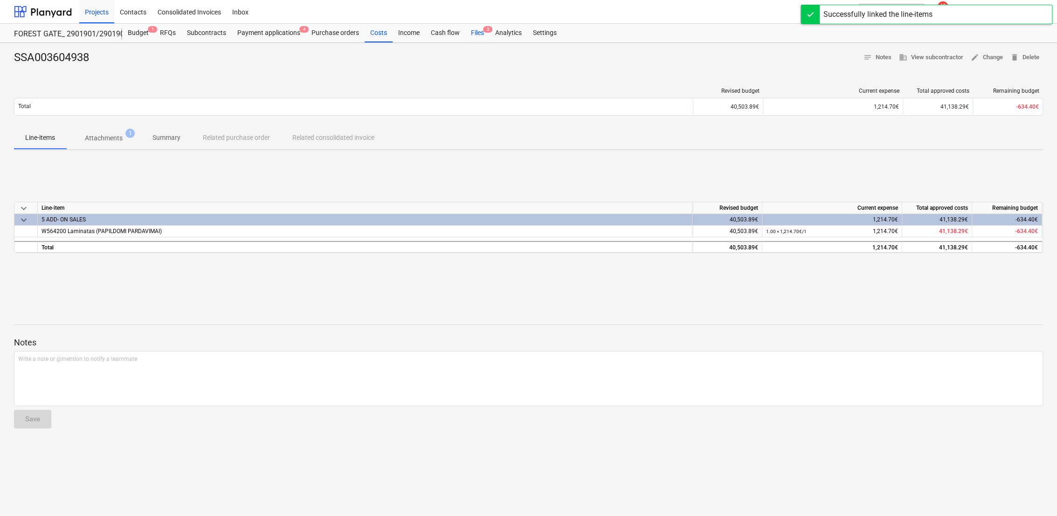
click at [477, 34] on div "Files 3" at bounding box center [477, 33] width 24 height 19
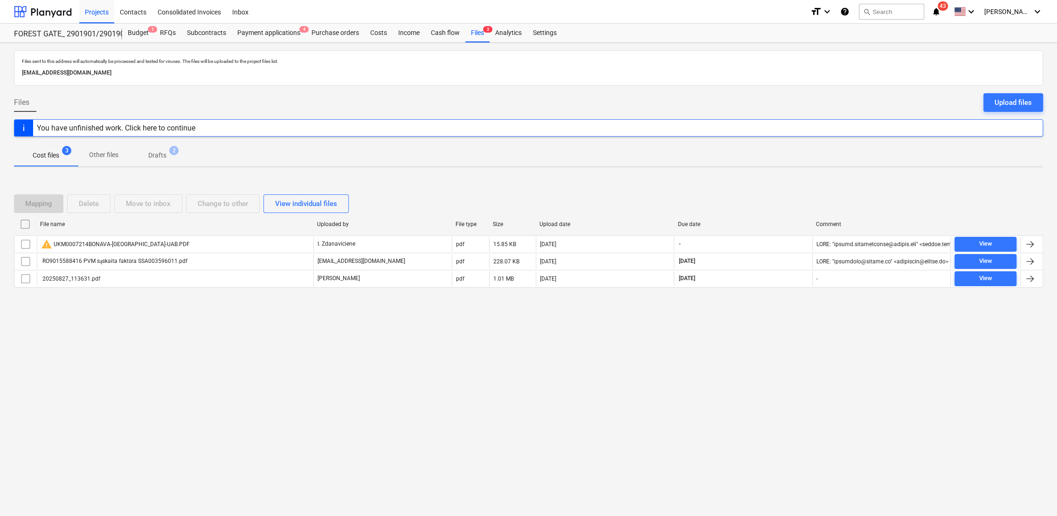
click at [163, 154] on p "Drafts" at bounding box center [157, 156] width 18 height 10
